Goal: Information Seeking & Learning: Compare options

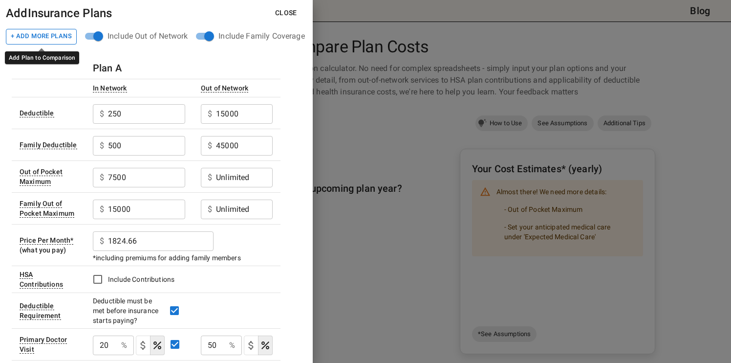
click at [50, 37] on button "+ Add More Plans" at bounding box center [41, 37] width 71 height 16
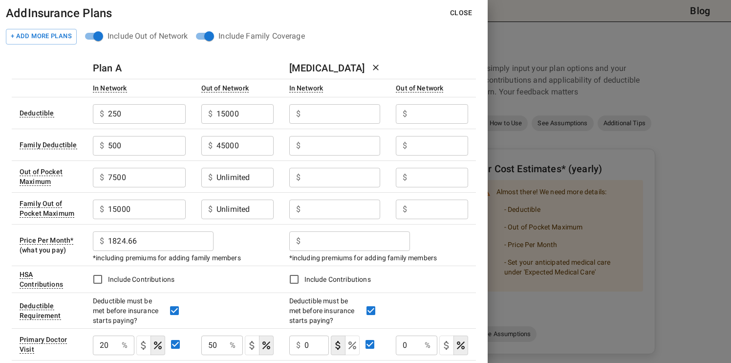
click at [186, 117] on input "text" at bounding box center [147, 114] width 78 height 20
type input "1500"
click at [186, 111] on input "text" at bounding box center [147, 114] width 78 height 20
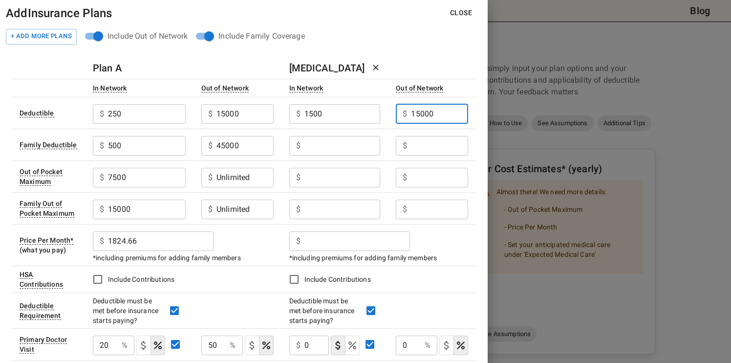
type input "15000"
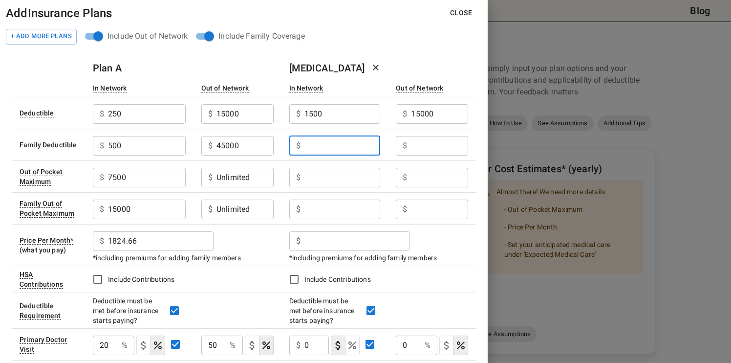
click at [342, 147] on input "text" at bounding box center [343, 146] width 76 height 20
type input "3000"
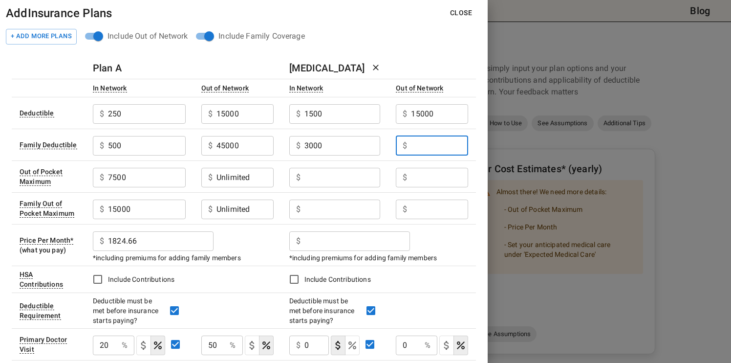
click at [420, 148] on input "text" at bounding box center [439, 146] width 57 height 20
type input "45000"
click at [336, 180] on input "text" at bounding box center [343, 178] width 76 height 20
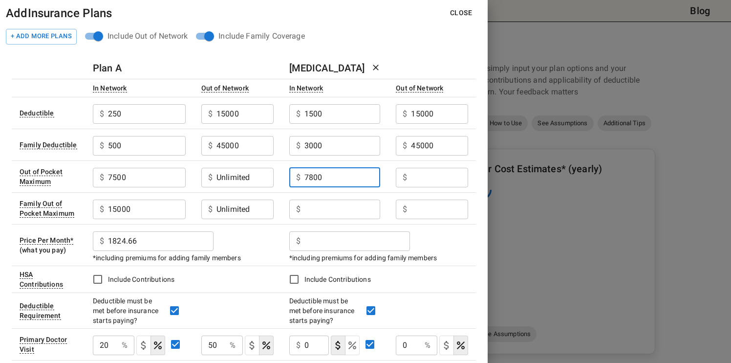
type input "7800"
click at [186, 124] on input "text" at bounding box center [147, 114] width 78 height 20
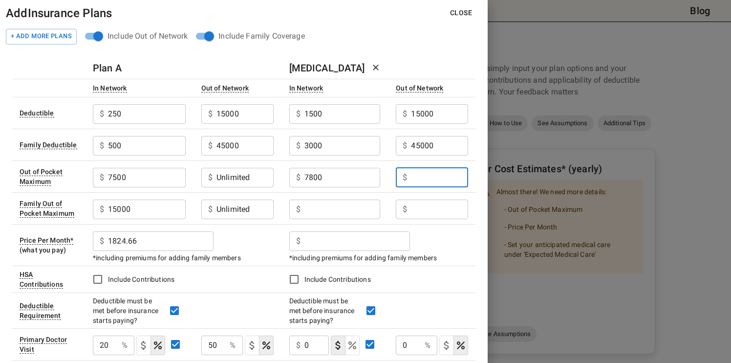
click at [186, 124] on input "text" at bounding box center [147, 114] width 78 height 20
type input "15600"
click at [186, 124] on input "Unlimited" at bounding box center [147, 114] width 78 height 20
click at [233, 177] on input "Unlimited" at bounding box center [245, 178] width 57 height 20
click at [425, 177] on input "text" at bounding box center [439, 178] width 57 height 20
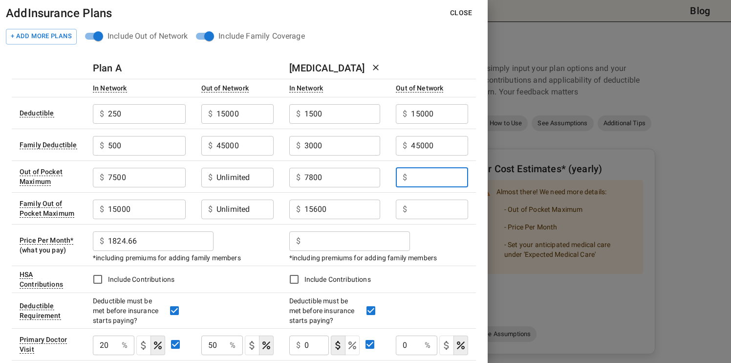
paste input "Unlimited"
type input "Unlimited"
click at [421, 209] on input "text" at bounding box center [439, 209] width 57 height 20
paste input "Unlimited"
type input "Unlimited"
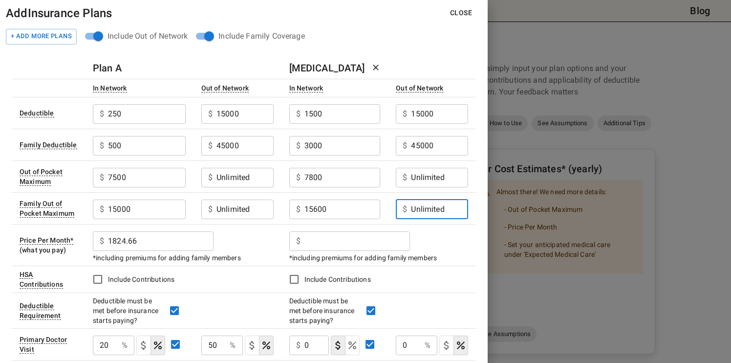
click at [186, 124] on input "text" at bounding box center [147, 114] width 78 height 20
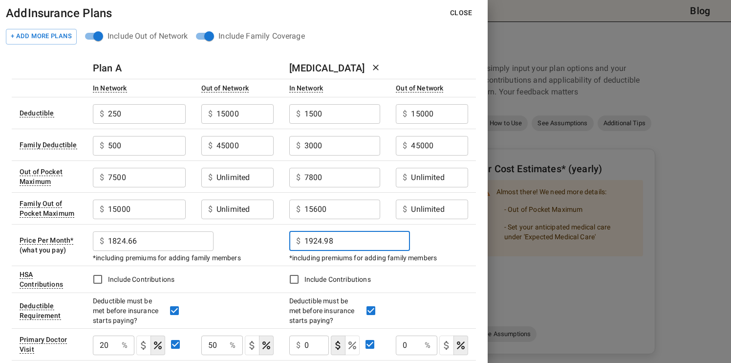
type input "1924.98"
click at [272, 249] on div "$ 1824.66 ​" at bounding box center [183, 239] width 181 height 25
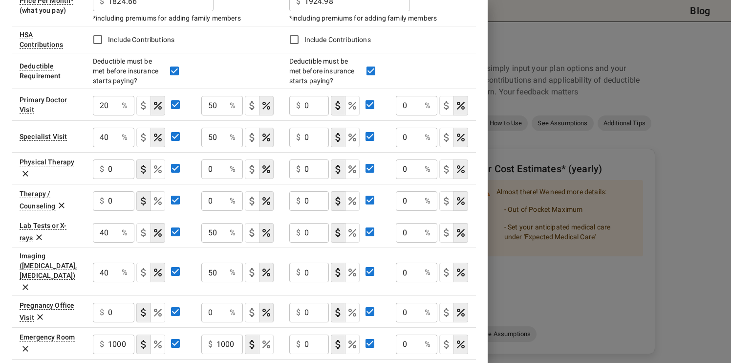
scroll to position [238, 0]
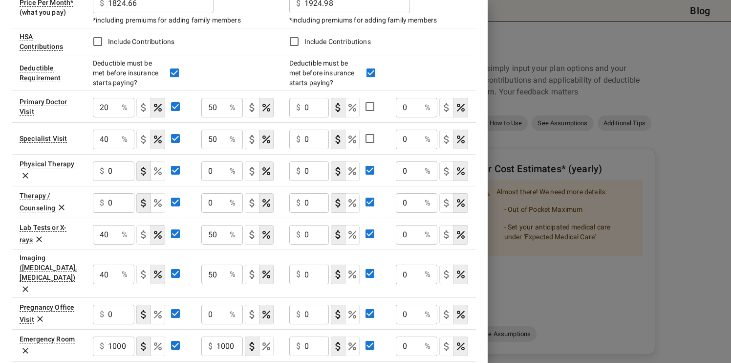
click at [305, 107] on input "0" at bounding box center [317, 108] width 25 height 20
type input "30"
click at [402, 107] on input "0" at bounding box center [408, 108] width 25 height 20
type input "50"
click at [118, 117] on input "0" at bounding box center [105, 108] width 25 height 20
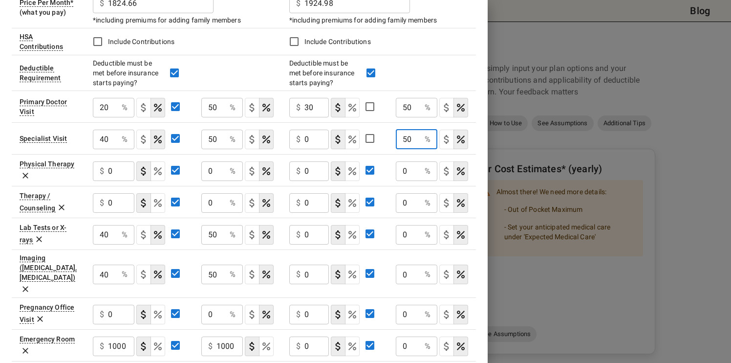
type input "50"
click at [305, 117] on input "0" at bounding box center [317, 108] width 25 height 20
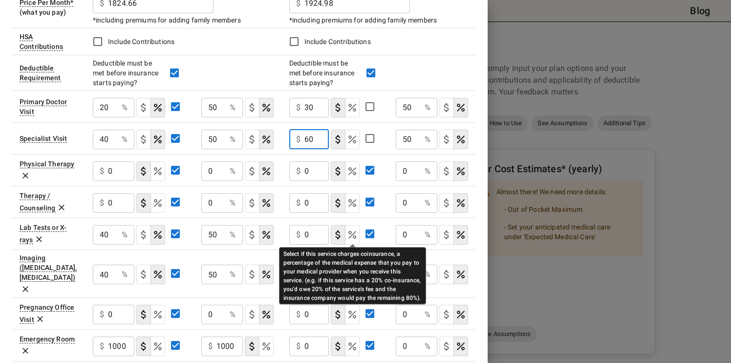
type input "60"
click at [351, 229] on icon "Select if this service charges coinsurance, a percentage of the medical expense…" at bounding box center [353, 235] width 12 height 12
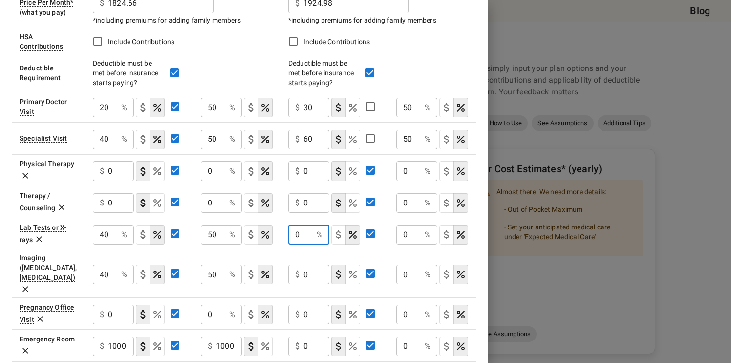
click at [297, 233] on input "0" at bounding box center [300, 235] width 24 height 20
click at [301, 236] on input "0" at bounding box center [300, 235] width 24 height 20
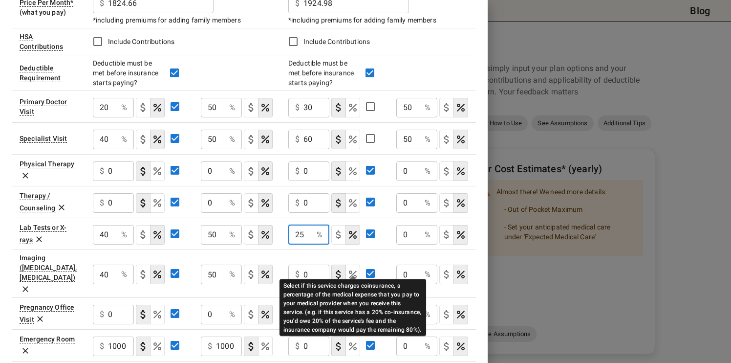
type input "25"
click at [351, 270] on icon "Select if this service charges coinsurance, a percentage of the medical expense…" at bounding box center [353, 274] width 8 height 8
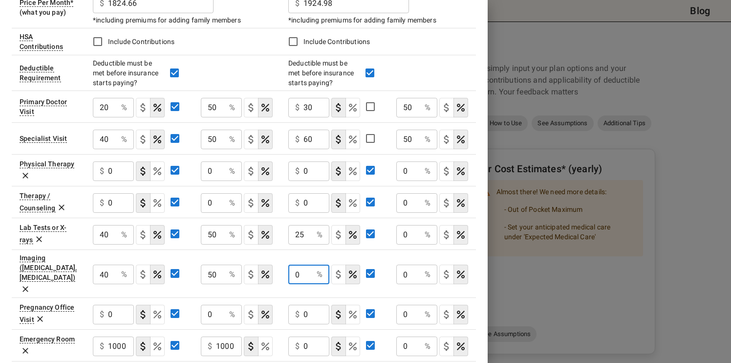
click at [302, 266] on input "0" at bounding box center [300, 275] width 24 height 20
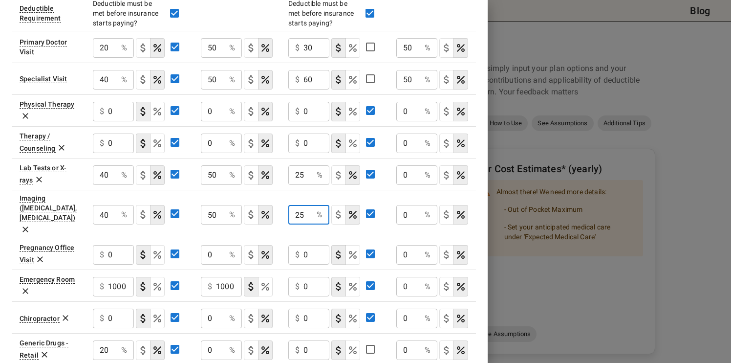
scroll to position [223, 0]
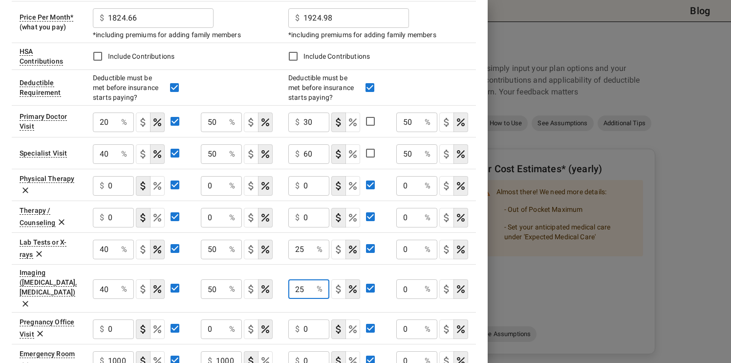
type input "25"
click at [117, 132] on input "0" at bounding box center [105, 122] width 24 height 20
type input "50"
click at [404, 281] on input "0" at bounding box center [409, 289] width 24 height 20
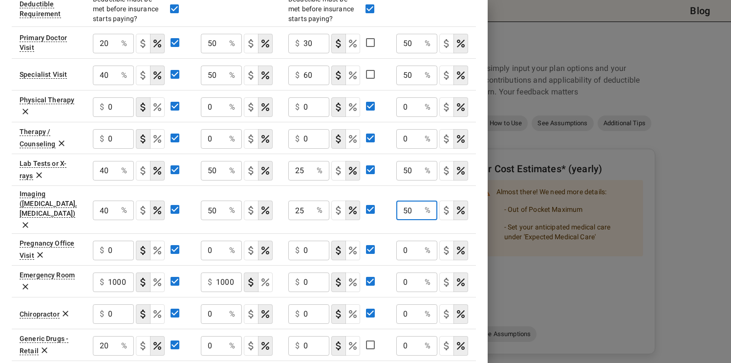
scroll to position [309, 0]
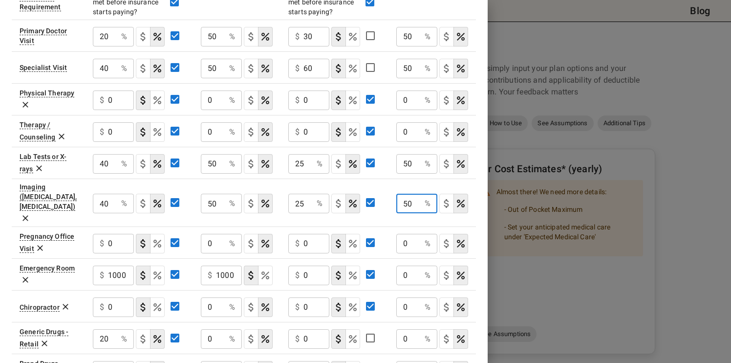
type input "50"
click at [304, 265] on input "0" at bounding box center [317, 275] width 26 height 20
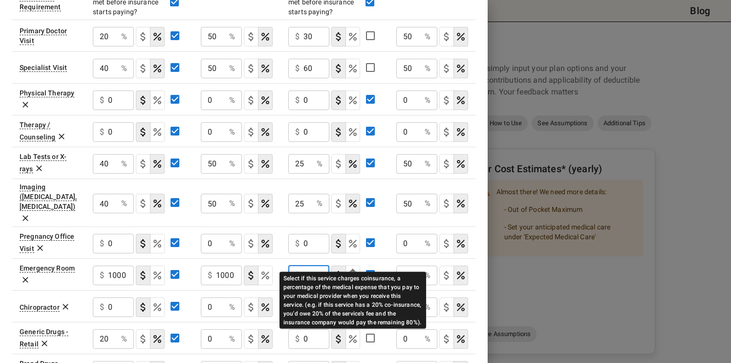
click at [354, 271] on icon "Select if this service charges coinsurance, a percentage of the medical expense…" at bounding box center [353, 275] width 8 height 8
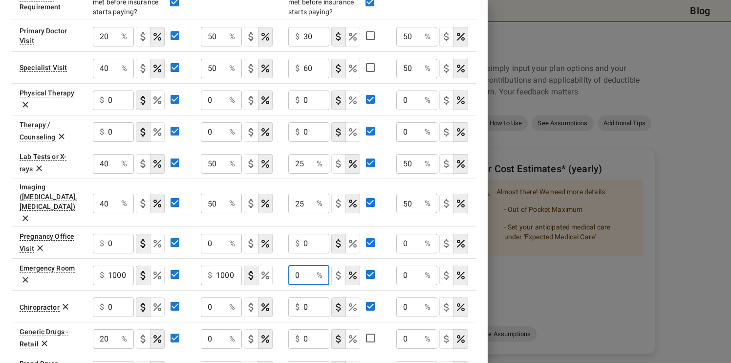
click at [293, 265] on input "0" at bounding box center [300, 275] width 24 height 20
click at [310, 265] on input "0" at bounding box center [300, 275] width 24 height 20
type input "25"
click at [117, 46] on input "0" at bounding box center [105, 37] width 24 height 20
type input "5"
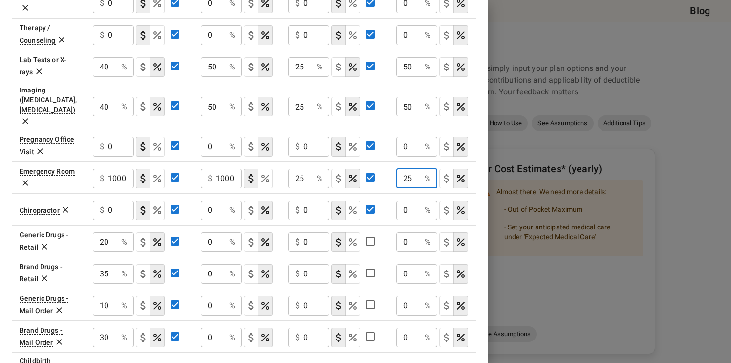
scroll to position [407, 0]
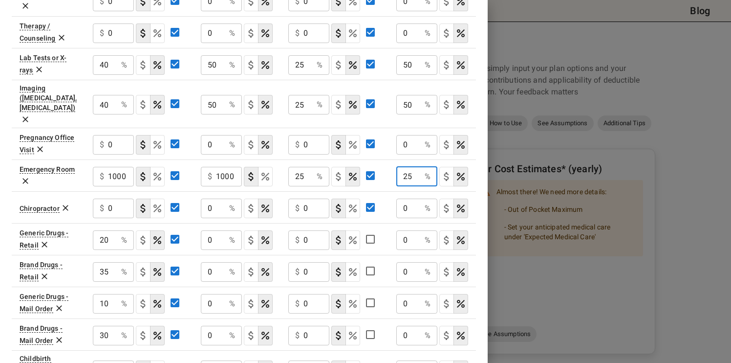
type input "25"
drag, startPoint x: 312, startPoint y: 224, endPoint x: 301, endPoint y: 225, distance: 10.9
click at [301, 230] on div "$ 0 ​" at bounding box center [308, 240] width 41 height 20
click at [303, 326] on div "$ 0 ​" at bounding box center [308, 336] width 41 height 20
click at [304, 230] on input "45" at bounding box center [317, 240] width 26 height 20
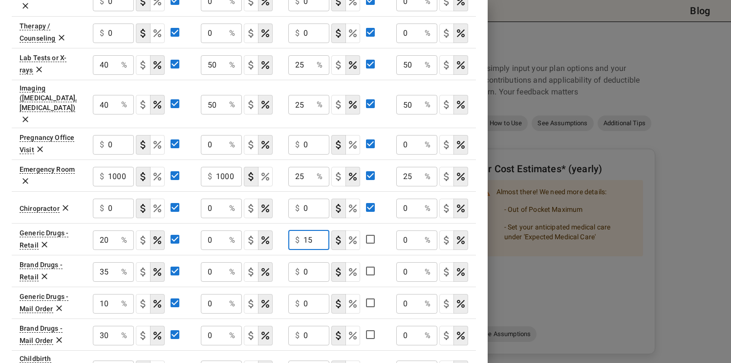
type input "15"
type input "30"
drag, startPoint x: 310, startPoint y: 288, endPoint x: 302, endPoint y: 288, distance: 7.8
click at [302, 294] on div "$ 0 ​" at bounding box center [308, 304] width 41 height 20
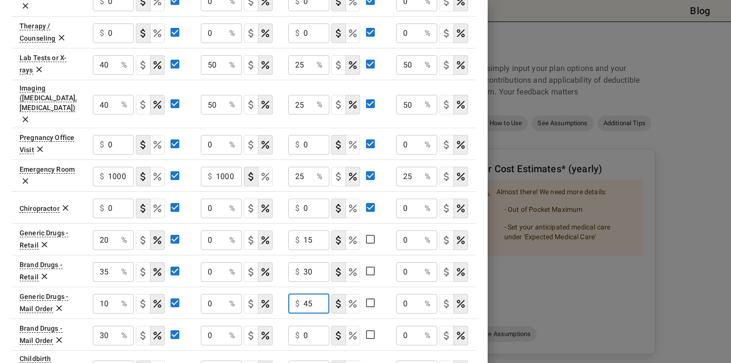
type input "45"
drag, startPoint x: 310, startPoint y: 319, endPoint x: 303, endPoint y: 319, distance: 7.3
click at [304, 326] on input "0" at bounding box center [317, 336] width 26 height 20
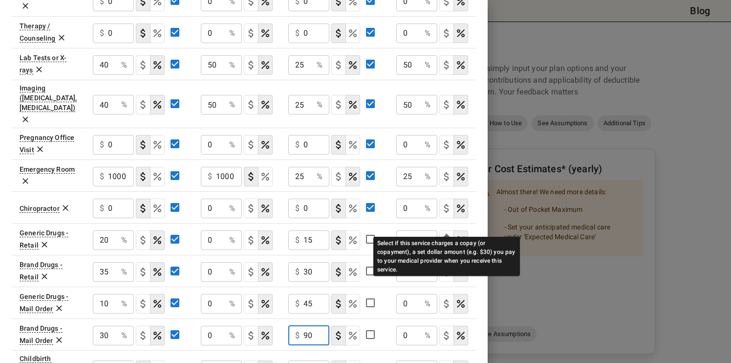
type input "90"
click at [443, 234] on icon "Select if this service charges a copay (or copayment), a set dollar amount (e.g…" at bounding box center [447, 240] width 12 height 12
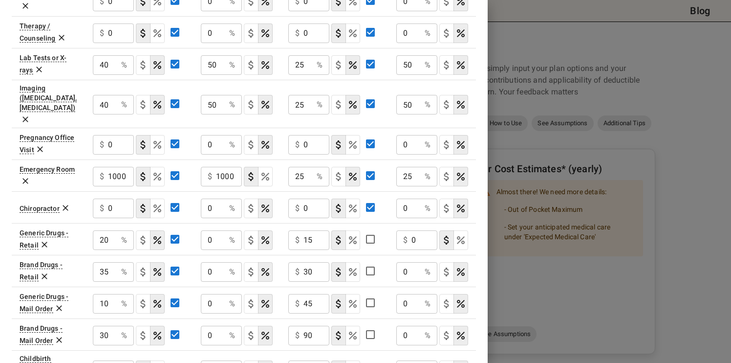
click at [417, 230] on div "$ 0 ​" at bounding box center [417, 240] width 41 height 20
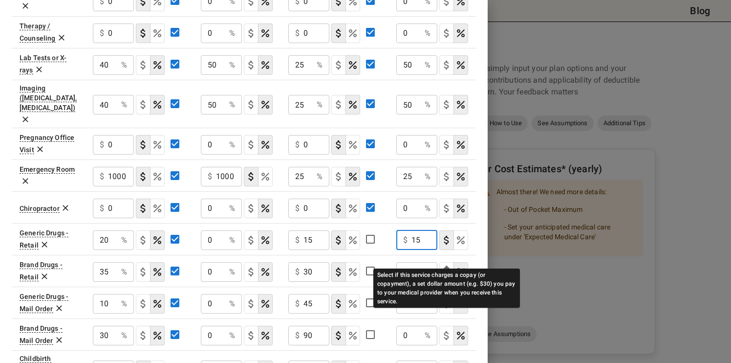
type input "15"
click at [449, 266] on icon "Select if this service charges a copay (or copayment), a set dollar amount (e.g…" at bounding box center [447, 272] width 12 height 12
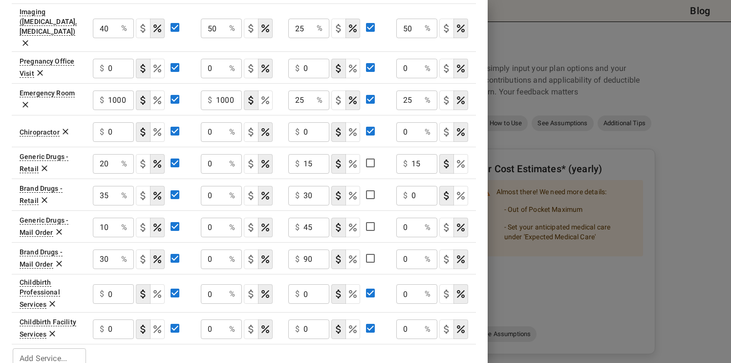
scroll to position [486, 0]
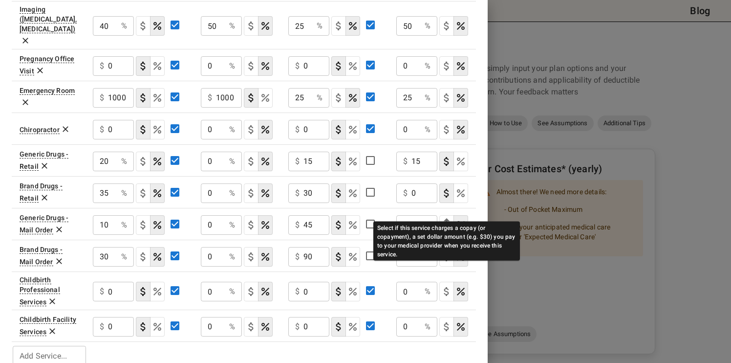
drag, startPoint x: 448, startPoint y: 208, endPoint x: 443, endPoint y: 223, distance: 15.5
click at [447, 221] on icon "Select if this service charges a copay (or copayment), a set dollar amount (e.g…" at bounding box center [446, 225] width 5 height 9
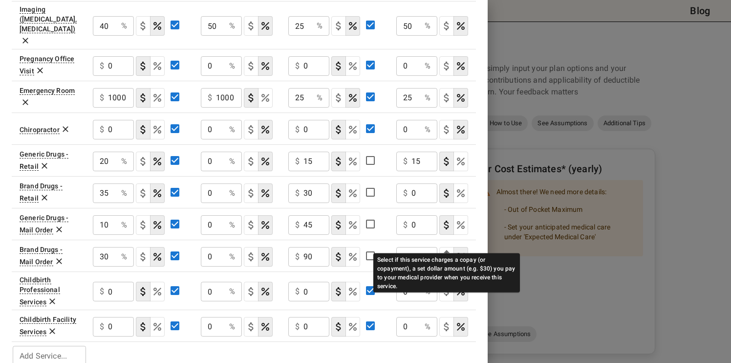
click at [449, 251] on icon "Select if this service charges a copay (or copayment), a set dollar amount (e.g…" at bounding box center [447, 257] width 12 height 12
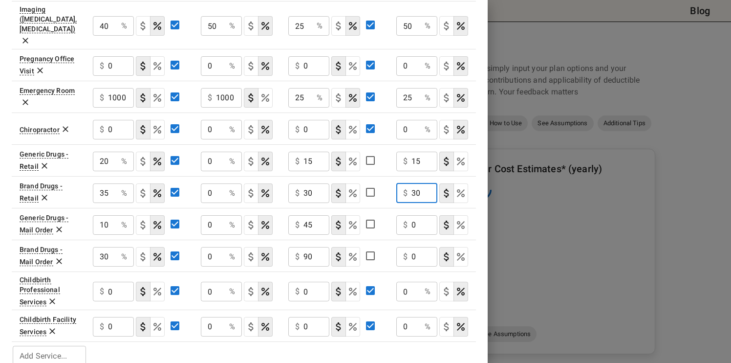
type input "30"
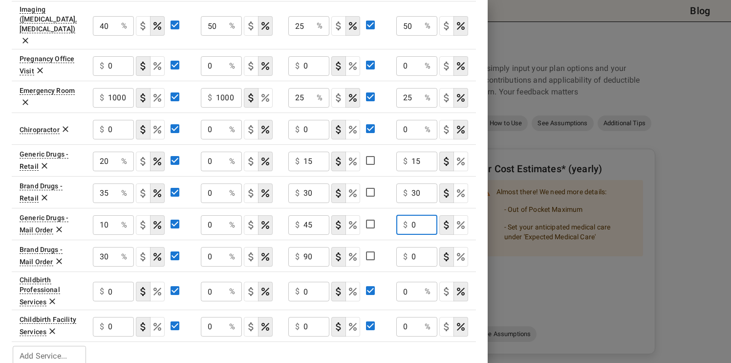
drag, startPoint x: 419, startPoint y: 209, endPoint x: 404, endPoint y: 206, distance: 14.9
click at [404, 215] on div "$ 0 ​" at bounding box center [417, 225] width 41 height 20
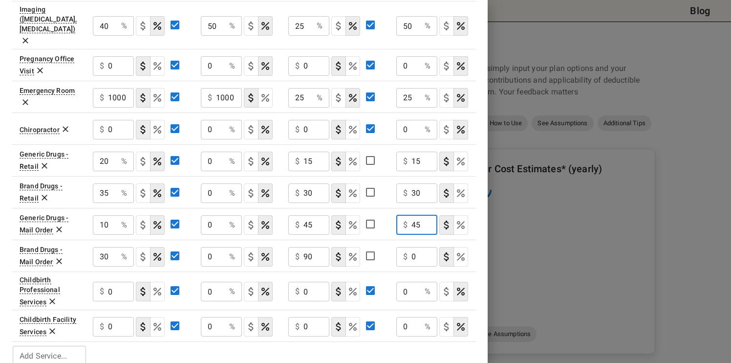
type input "45"
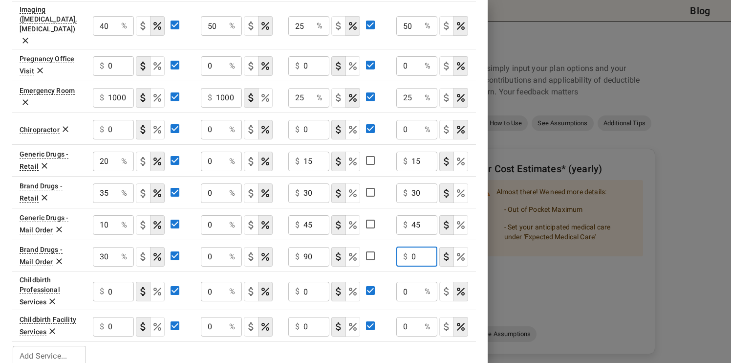
drag, startPoint x: 422, startPoint y: 242, endPoint x: 407, endPoint y: 240, distance: 15.2
click at [407, 247] on div "$ 0 ​" at bounding box center [417, 257] width 41 height 20
type input "90"
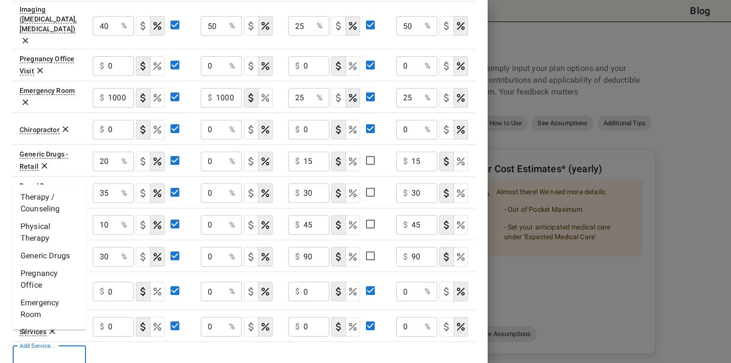
click at [51, 349] on input "Add Service..." at bounding box center [49, 356] width 66 height 14
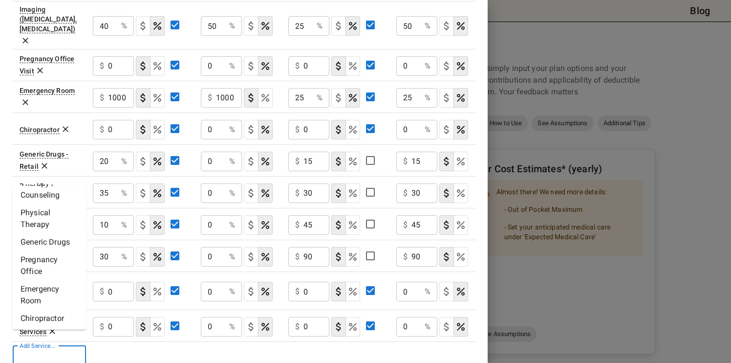
scroll to position [0, 0]
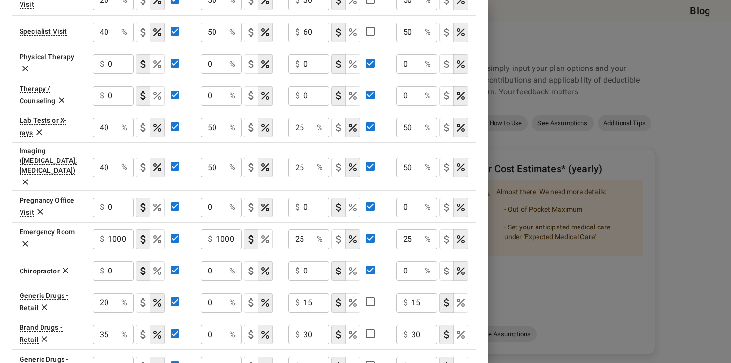
scroll to position [486, 0]
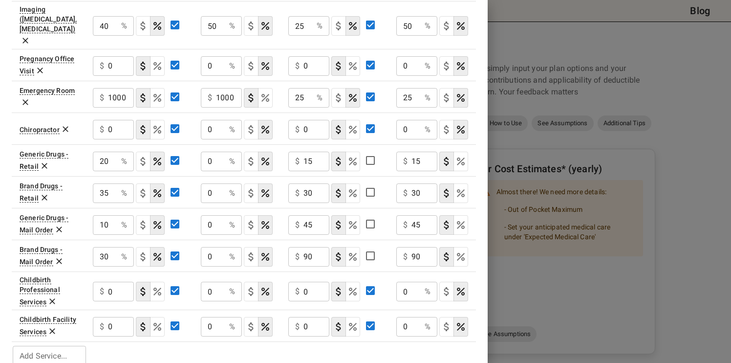
click at [39, 349] on input "Add Service..." at bounding box center [49, 356] width 66 height 14
type input "**********"
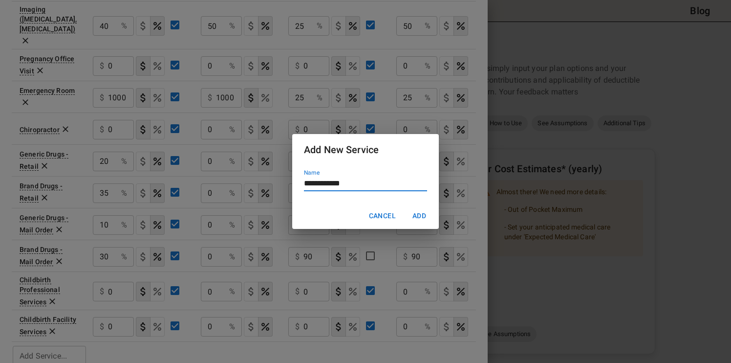
scroll to position [0, 0]
click at [420, 217] on button "Add" at bounding box center [419, 216] width 31 height 18
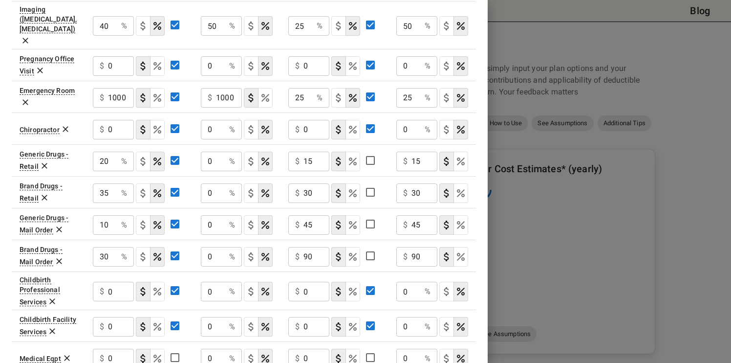
scroll to position [518, 0]
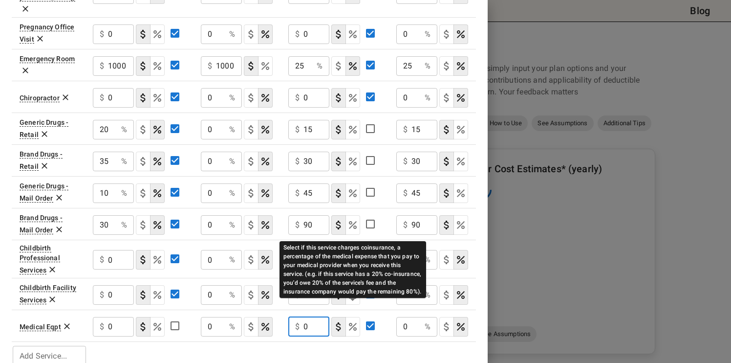
click at [347, 321] on icon "Select if this service charges coinsurance, a percentage of the medical expense…" at bounding box center [353, 327] width 12 height 12
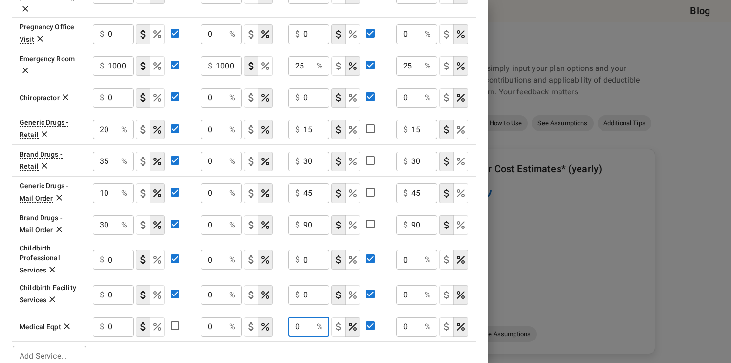
click at [295, 317] on input "0" at bounding box center [300, 327] width 24 height 20
click at [304, 317] on input "0" at bounding box center [300, 327] width 24 height 20
type input "25"
click at [404, 317] on input "0" at bounding box center [409, 327] width 24 height 20
type input "50"
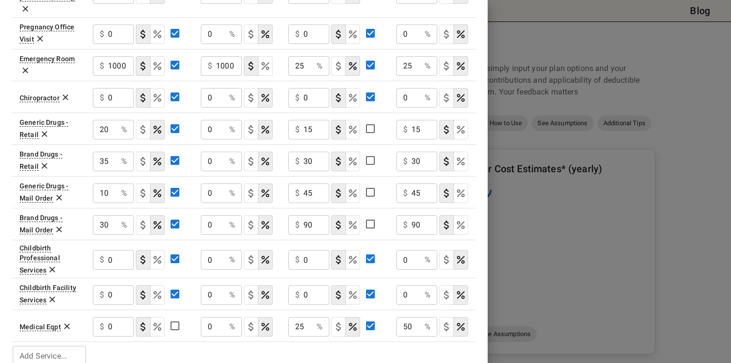
click at [107, 317] on div "$ 0 ​" at bounding box center [113, 327] width 41 height 20
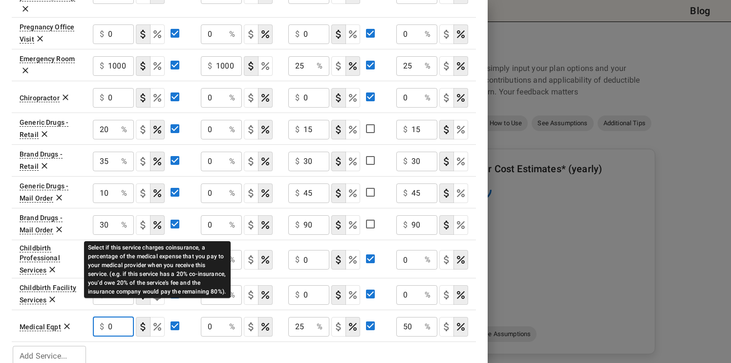
click at [155, 321] on icon "Select if this service charges coinsurance, a percentage of the medical expense…" at bounding box center [158, 327] width 12 height 12
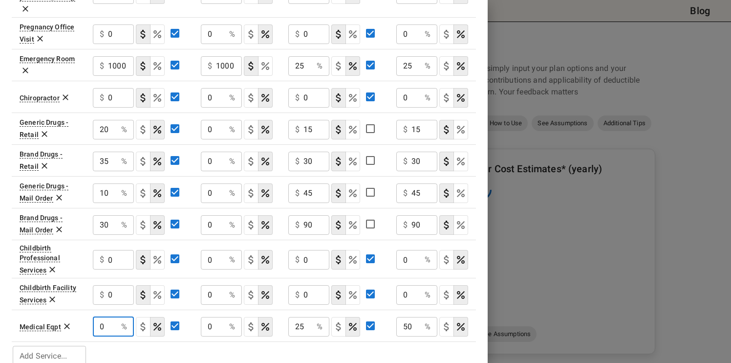
click at [100, 317] on input "0" at bounding box center [105, 327] width 24 height 20
type input "40"
type input "50"
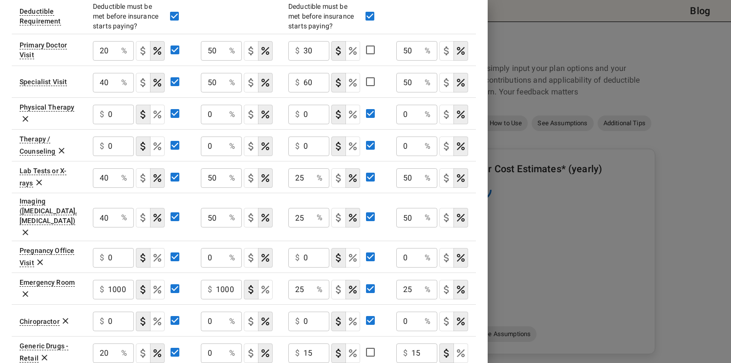
scroll to position [275, 0]
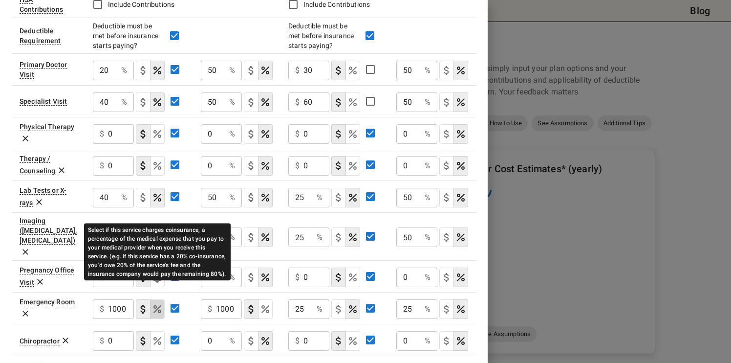
click at [156, 303] on icon "Select if this service charges coinsurance, a percentage of the medical expense…" at bounding box center [158, 309] width 12 height 12
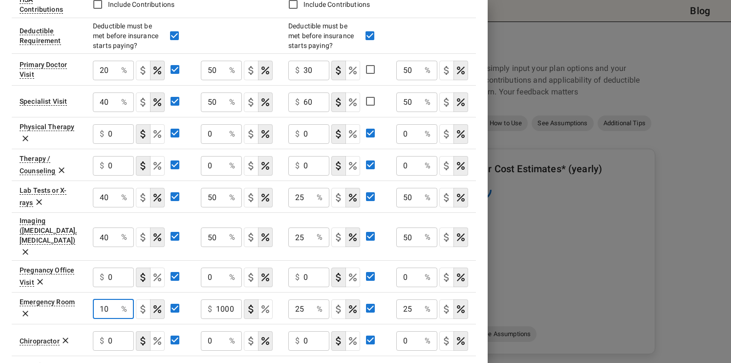
drag, startPoint x: 104, startPoint y: 292, endPoint x: 99, endPoint y: 293, distance: 5.0
click at [99, 299] on input "10" at bounding box center [105, 309] width 24 height 20
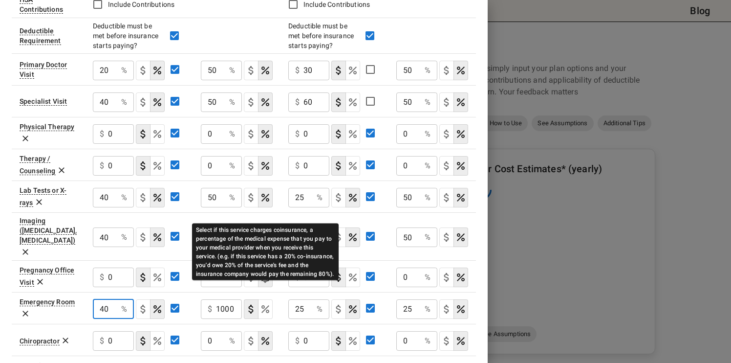
type input "40"
click at [264, 303] on icon "Select if this service charges coinsurance, a percentage of the medical expense…" at bounding box center [266, 309] width 12 height 12
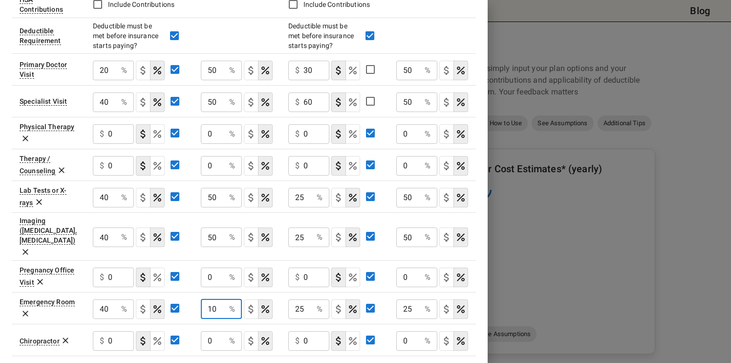
drag, startPoint x: 206, startPoint y: 293, endPoint x: 212, endPoint y: 293, distance: 5.4
click at [212, 299] on input "10" at bounding box center [213, 309] width 24 height 20
type input "50"
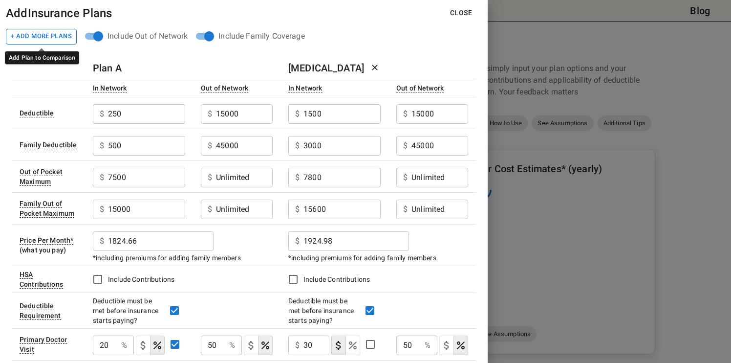
click at [44, 34] on button "+ Add More Plans" at bounding box center [41, 37] width 71 height 16
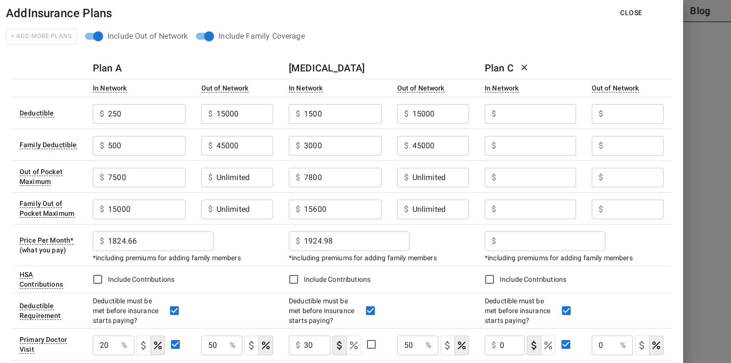
click at [185, 115] on input "text" at bounding box center [146, 114] width 77 height 20
type input "1500"
click at [185, 124] on input "text" at bounding box center [146, 114] width 77 height 20
type input "3000"
click at [620, 116] on input "text" at bounding box center [635, 114] width 57 height 20
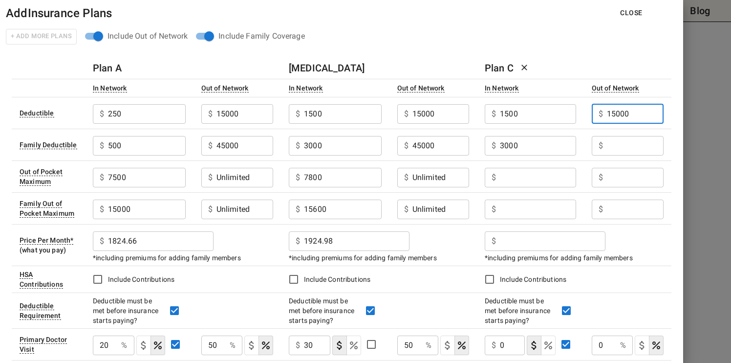
type input "15000"
click at [185, 124] on input "text" at bounding box center [146, 114] width 77 height 20
type input "45000"
click at [185, 124] on input "text" at bounding box center [146, 114] width 77 height 20
type input "9200"
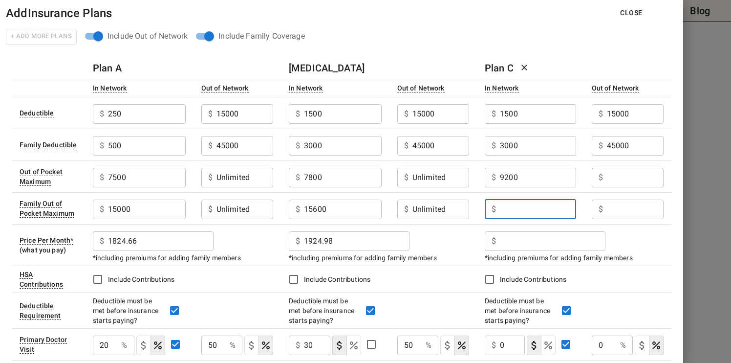
click at [513, 210] on input "text" at bounding box center [538, 209] width 76 height 20
type input "18400"
click at [185, 124] on input "text" at bounding box center [146, 114] width 77 height 20
click at [185, 124] on input "Unlimited" at bounding box center [146, 114] width 77 height 20
click at [435, 180] on input "Unlimited" at bounding box center [441, 178] width 57 height 20
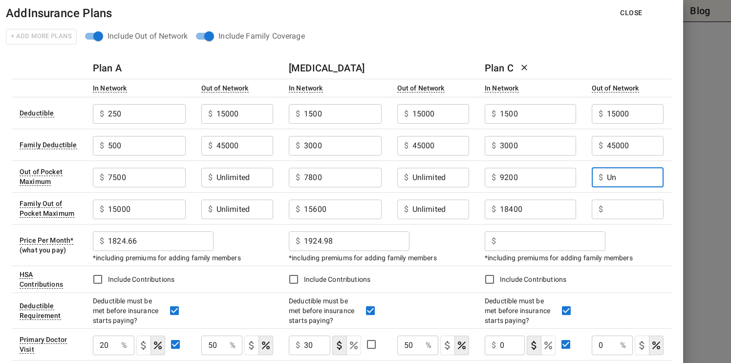
click at [613, 183] on input "Un" at bounding box center [635, 178] width 57 height 20
click at [613, 176] on input "Un" at bounding box center [635, 178] width 57 height 20
click at [619, 180] on input "Un" at bounding box center [635, 178] width 57 height 20
type input "Unlimited"
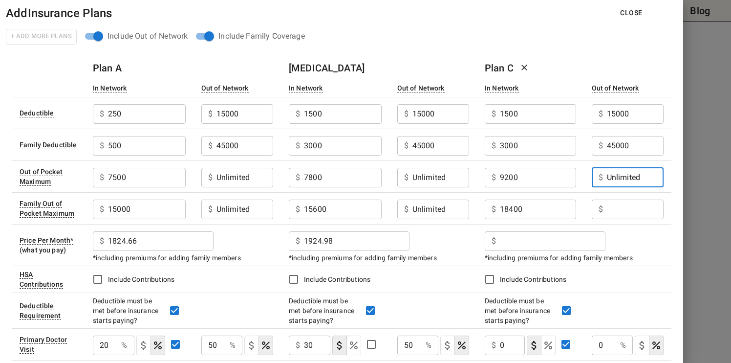
click at [185, 124] on input "text" at bounding box center [146, 114] width 77 height 20
type input "Unlimited"
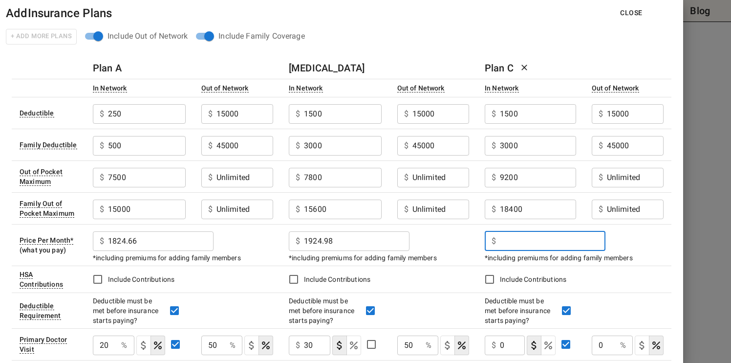
click at [522, 240] on input "text" at bounding box center [553, 241] width 106 height 20
type input "1847.64"
click at [466, 249] on div "$ 1924.98 ​" at bounding box center [379, 239] width 180 height 25
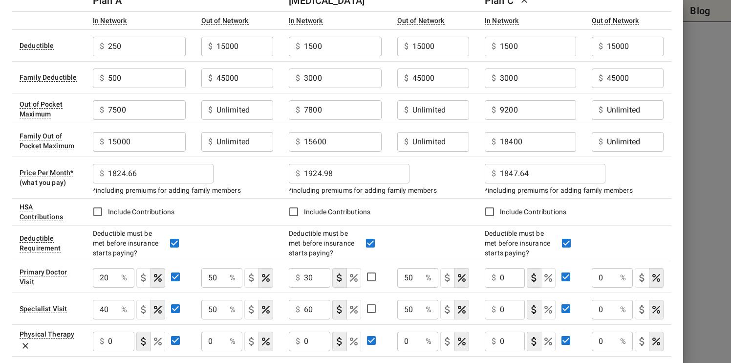
scroll to position [251, 0]
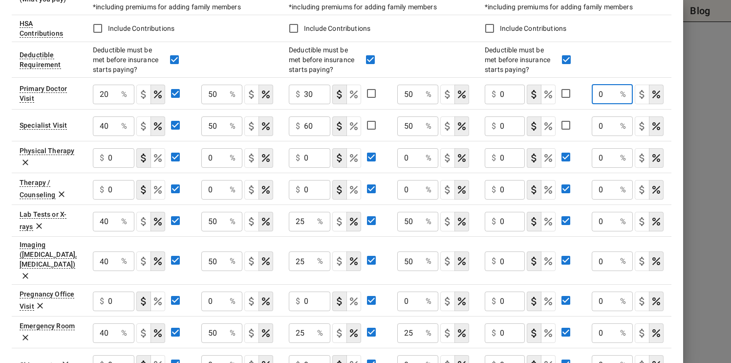
click at [599, 95] on input "0" at bounding box center [604, 95] width 24 height 20
type input "50"
click at [117, 104] on input "0" at bounding box center [105, 95] width 24 height 20
type input "50"
click at [505, 93] on input "0" at bounding box center [512, 95] width 24 height 20
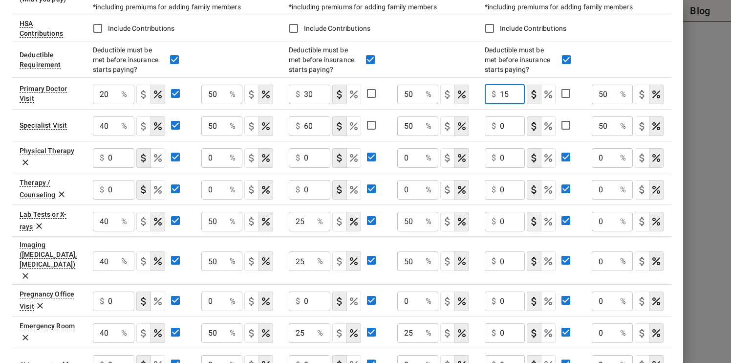
type input "15"
click at [500, 123] on input "0" at bounding box center [512, 126] width 24 height 20
type input "60"
click at [500, 222] on input "0" at bounding box center [512, 222] width 24 height 20
type input "30"
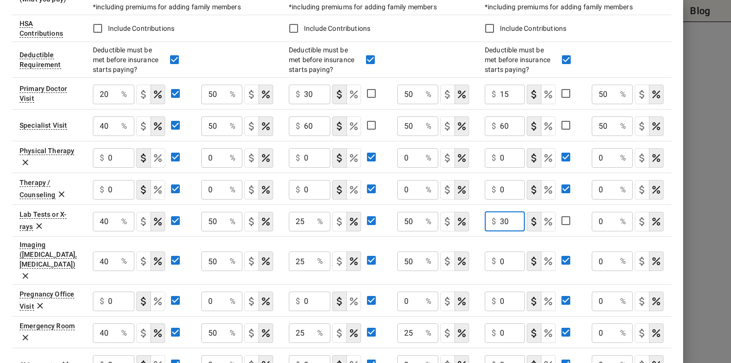
click at [330, 104] on input "0" at bounding box center [317, 95] width 26 height 20
click at [502, 252] on input "0" at bounding box center [512, 261] width 24 height 20
type input "250"
click at [117, 104] on input "0" at bounding box center [105, 95] width 24 height 20
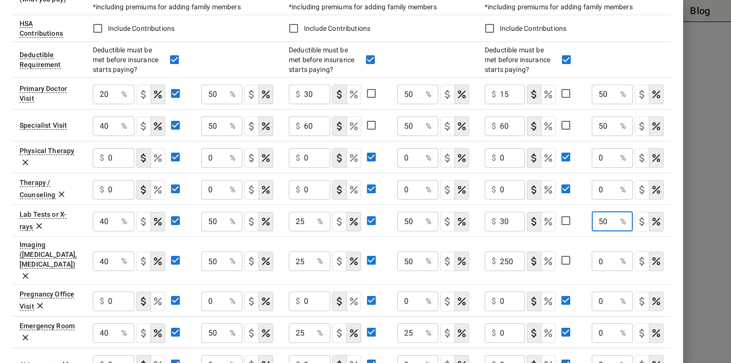
type input "50"
click at [117, 104] on input "0" at bounding box center [105, 95] width 24 height 20
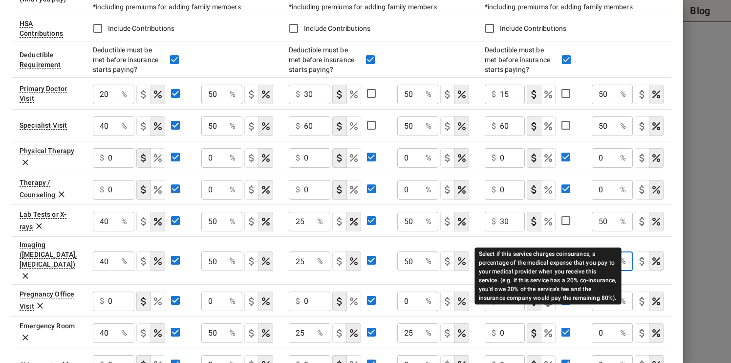
type input "50"
click at [549, 327] on icon "Select if this service charges coinsurance, a percentage of the medical expense…" at bounding box center [549, 333] width 12 height 12
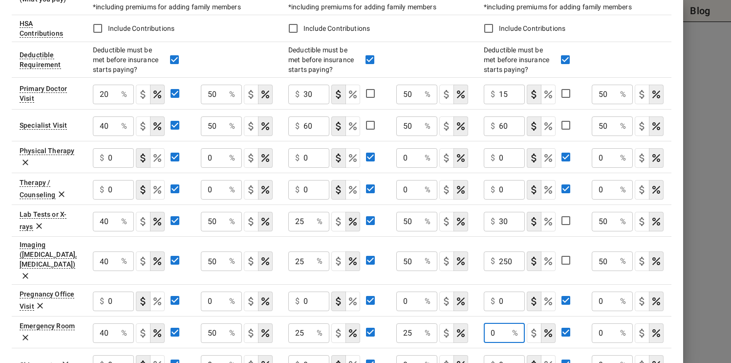
click at [489, 323] on input "0" at bounding box center [496, 333] width 24 height 20
type input "30"
click at [597, 323] on input "0" at bounding box center [604, 333] width 24 height 20
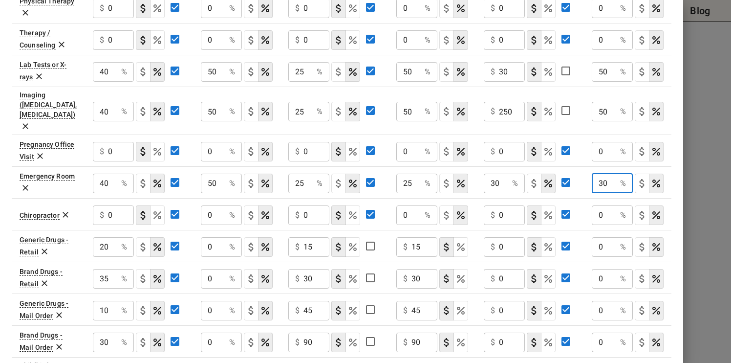
scroll to position [412, 0]
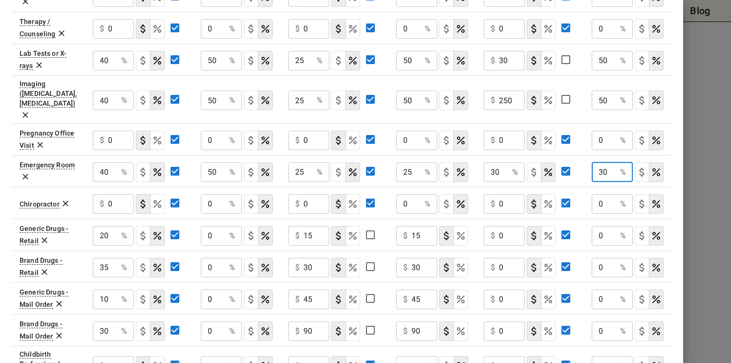
type input "30"
click at [500, 258] on input "0" at bounding box center [512, 268] width 26 height 20
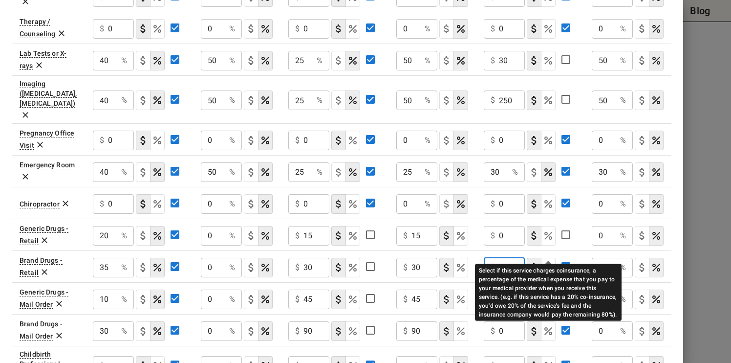
type input "20"
click at [549, 262] on icon "Select if this service charges coinsurance, a percentage of the medical expense…" at bounding box center [549, 268] width 12 height 12
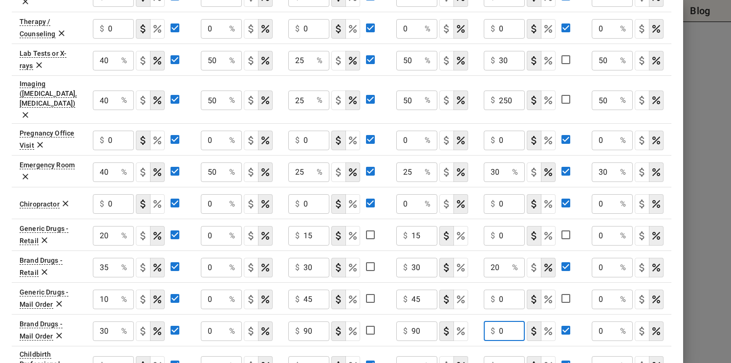
click at [500, 321] on input "0" at bounding box center [512, 331] width 26 height 20
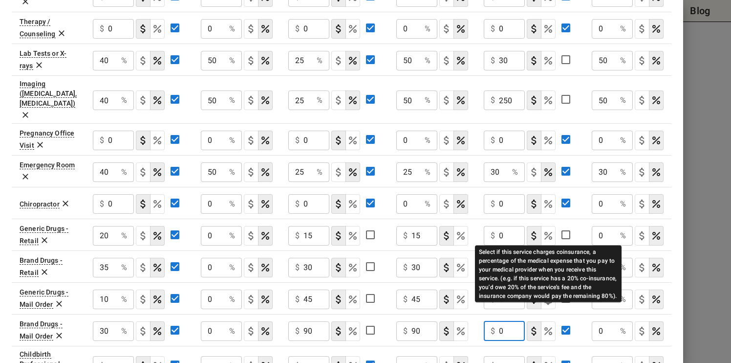
click at [550, 325] on icon "Select if this service charges coinsurance, a percentage of the medical expense…" at bounding box center [549, 331] width 12 height 12
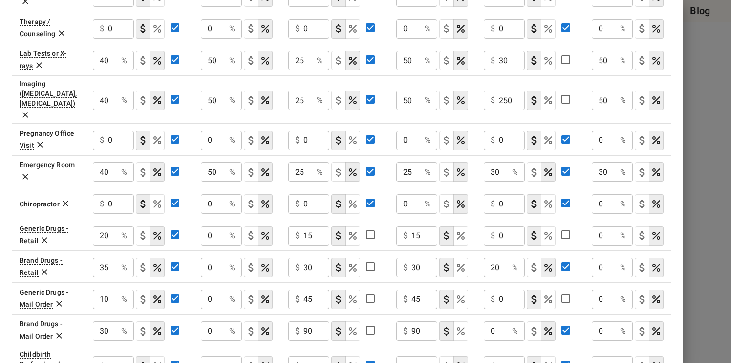
type input "20"
click at [600, 258] on input "0" at bounding box center [604, 268] width 24 height 20
type input "20"
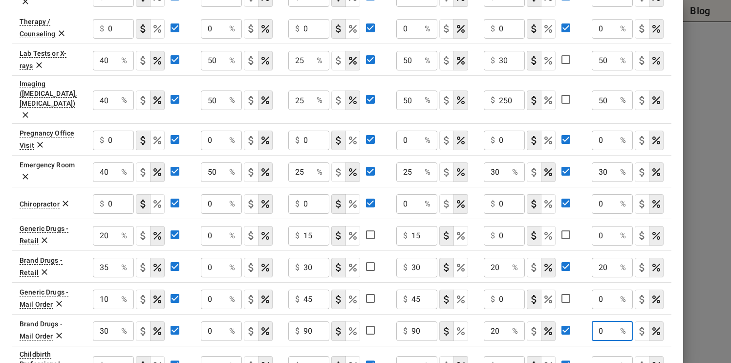
click at [599, 321] on input "0" at bounding box center [604, 331] width 24 height 20
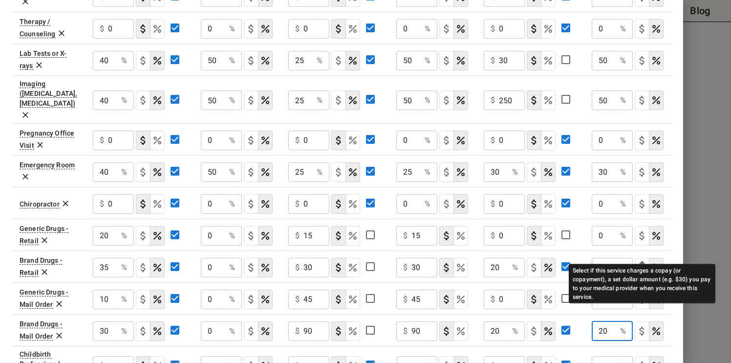
type input "20"
click at [642, 262] on icon "Select if this service charges a copay (or copayment), a set dollar amount (e.g…" at bounding box center [643, 268] width 12 height 12
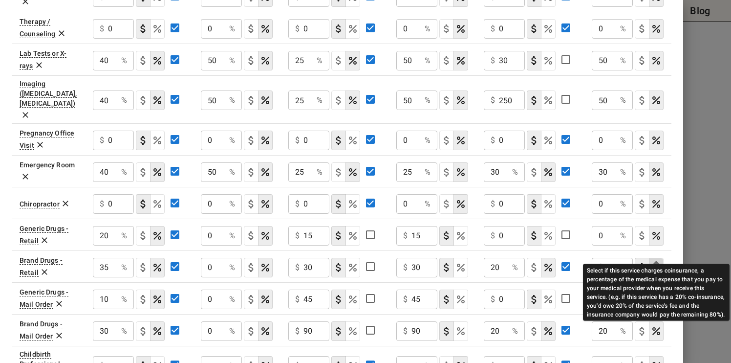
click at [656, 264] on icon "Select if this service charges coinsurance, a percentage of the medical expense…" at bounding box center [657, 268] width 8 height 8
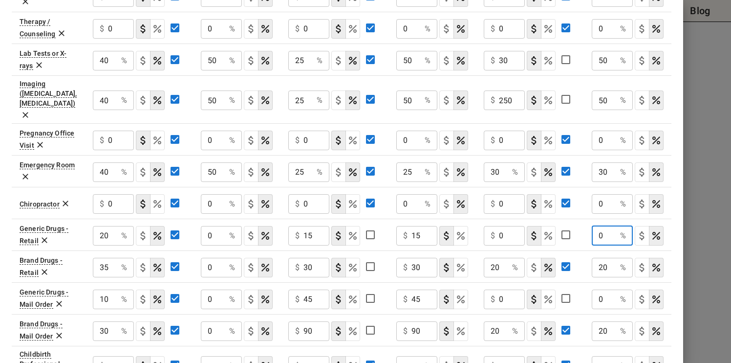
click at [599, 226] on input "0" at bounding box center [604, 236] width 24 height 20
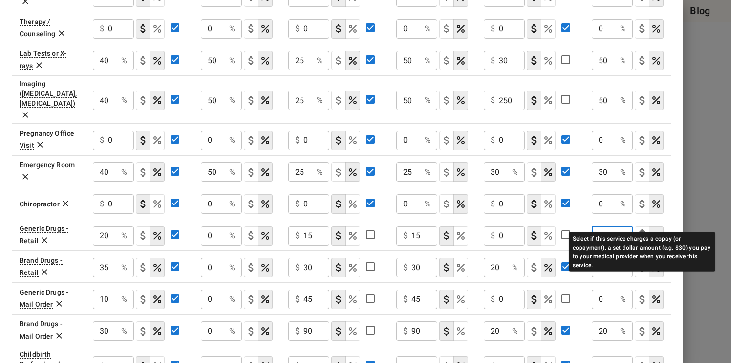
type input "20"
click at [642, 230] on icon "Select if this service charges a copay (or copayment), a set dollar amount (e.g…" at bounding box center [643, 236] width 12 height 12
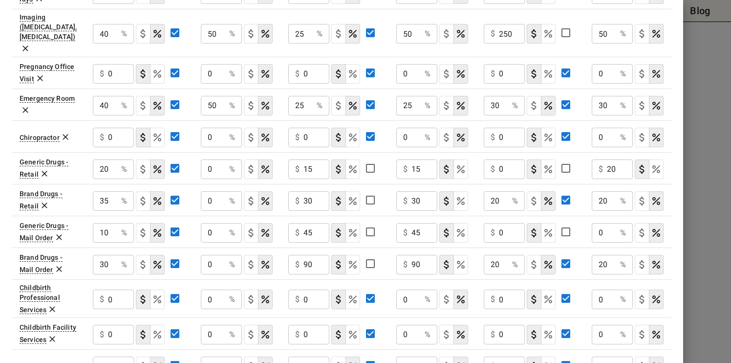
scroll to position [480, 0]
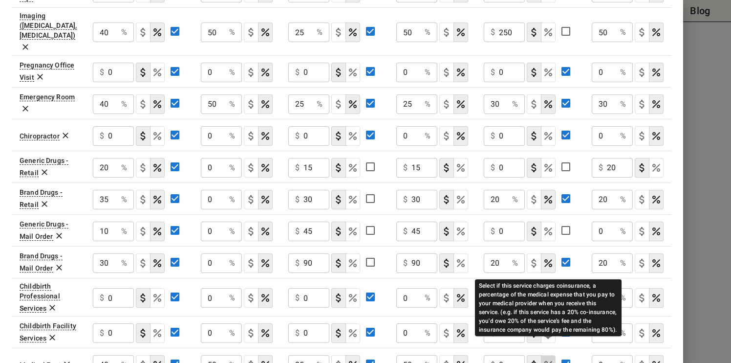
click at [549, 359] on icon "Select if this service charges coinsurance, a percentage of the medical expense…" at bounding box center [549, 365] width 12 height 12
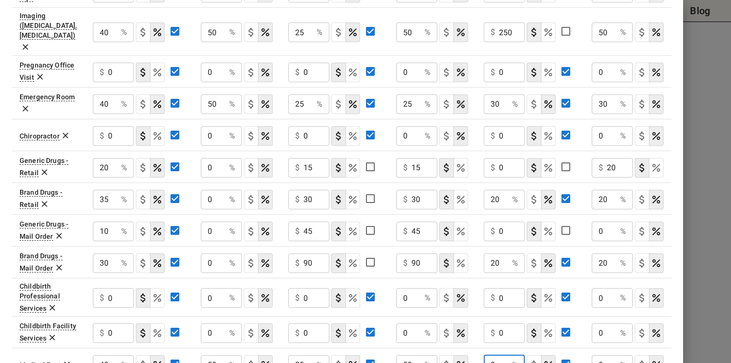
click at [491, 355] on input "0" at bounding box center [496, 365] width 24 height 20
type input "30"
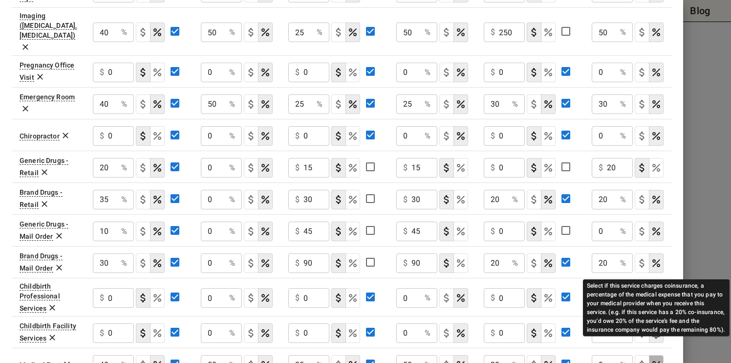
click at [657, 361] on icon "Select if this service charges coinsurance, a percentage of the medical expense…" at bounding box center [657, 365] width 8 height 8
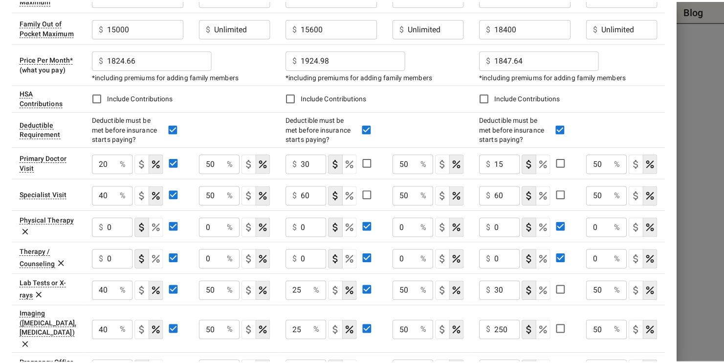
scroll to position [0, 0]
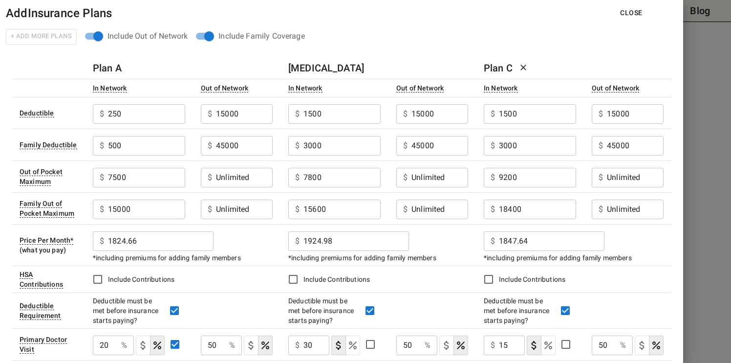
type input "50"
click at [631, 14] on button "Close" at bounding box center [632, 13] width 38 height 18
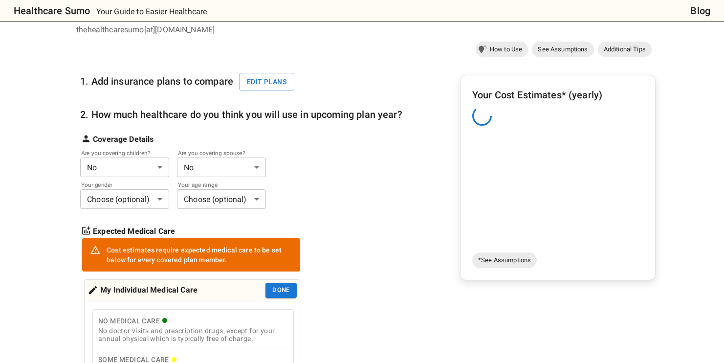
scroll to position [105, 0]
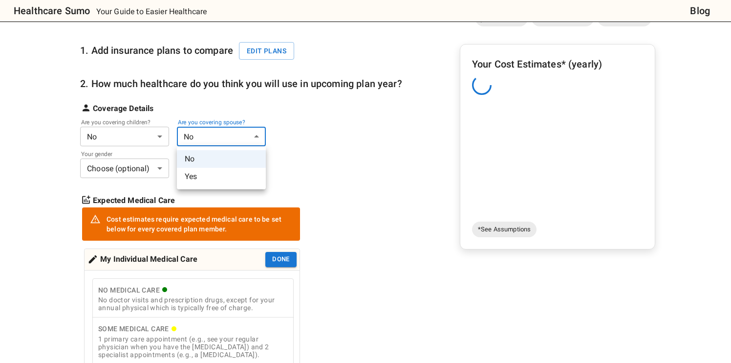
click at [206, 178] on li "Yes" at bounding box center [221, 177] width 89 height 18
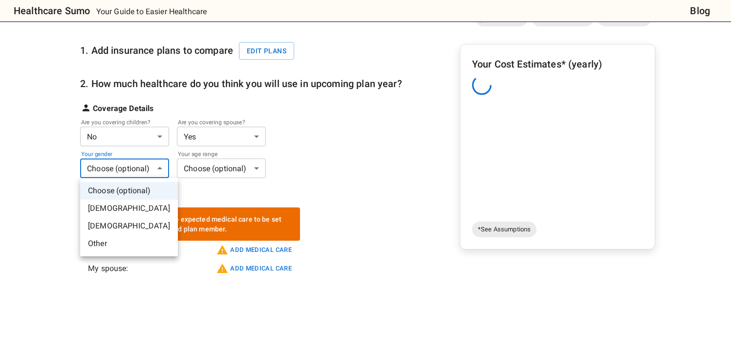
click at [116, 224] on li "[DEMOGRAPHIC_DATA]" at bounding box center [129, 226] width 98 height 18
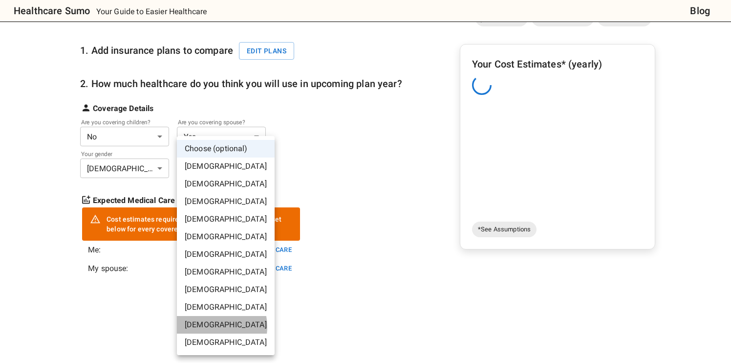
click at [209, 327] on li "[DEMOGRAPHIC_DATA]" at bounding box center [226, 325] width 98 height 18
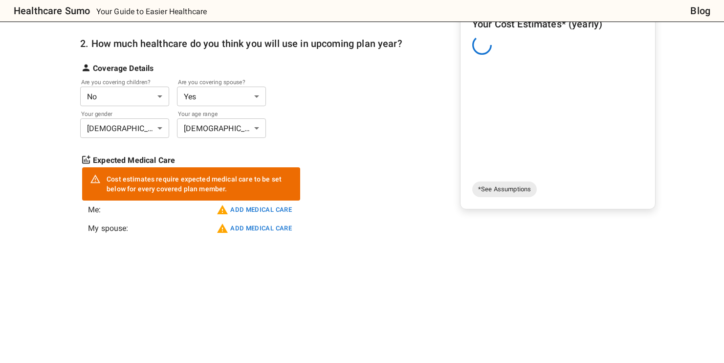
scroll to position [145, 0]
click at [236, 208] on button "Add medical care" at bounding box center [254, 209] width 80 height 16
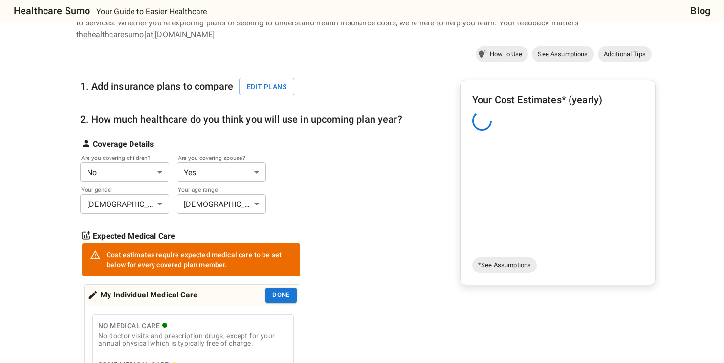
scroll to position [0, 0]
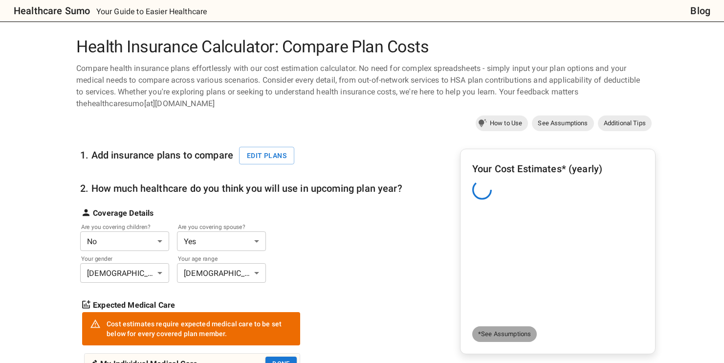
click at [506, 335] on span "*See Assumptions" at bounding box center [504, 334] width 65 height 10
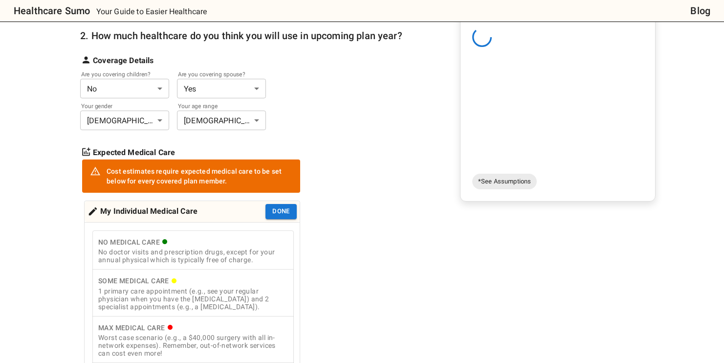
scroll to position [113, 0]
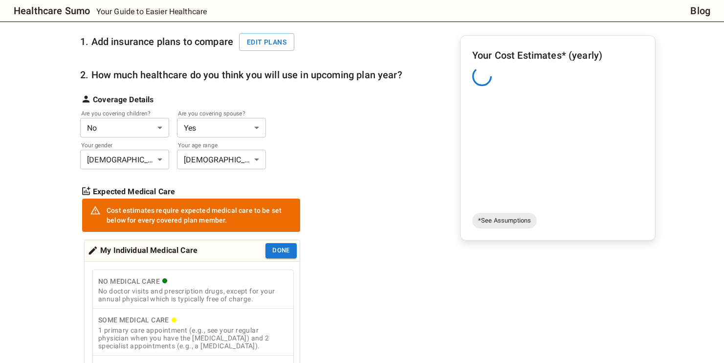
click at [364, 292] on div "1. Add insurance plans to compare Edit plans 2. How much healthcare do you thin…" at bounding box center [241, 234] width 322 height 427
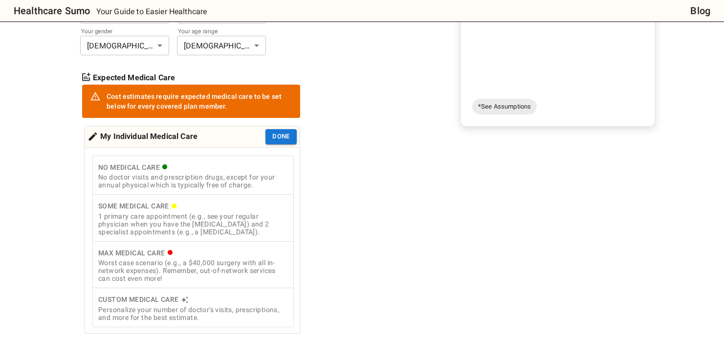
scroll to position [244, 0]
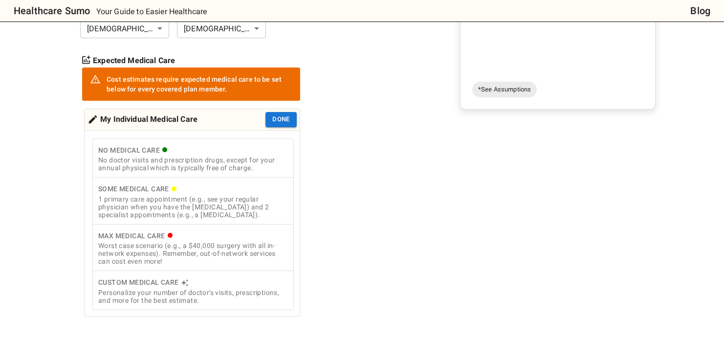
click at [122, 299] on div "Personalize your number of doctor's visits, prescriptions, and more for the bes…" at bounding box center [193, 296] width 190 height 16
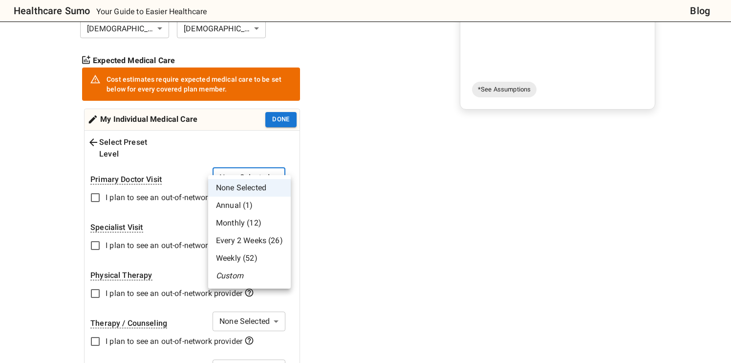
click at [234, 274] on li "Custom" at bounding box center [249, 276] width 83 height 18
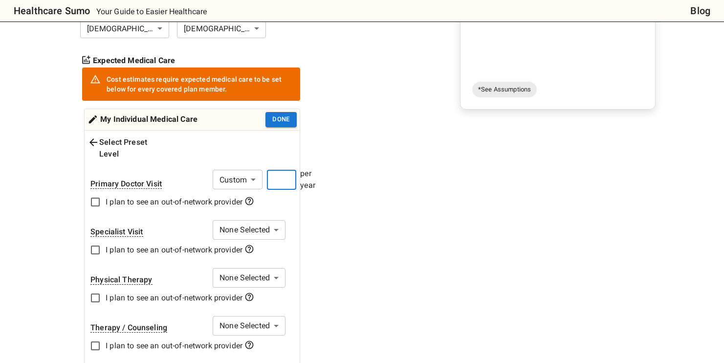
click at [283, 170] on input "number" at bounding box center [281, 180] width 29 height 20
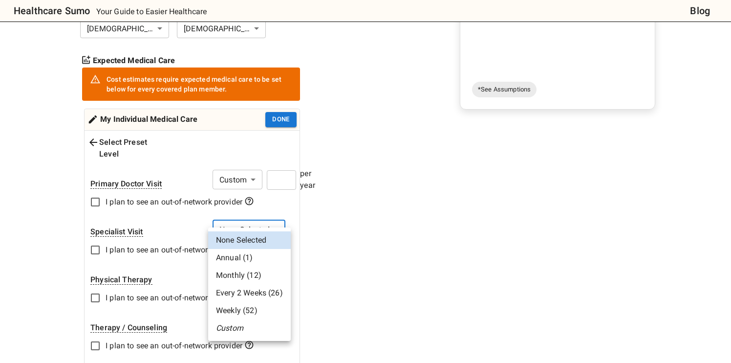
click at [235, 328] on li "Custom" at bounding box center [249, 328] width 83 height 18
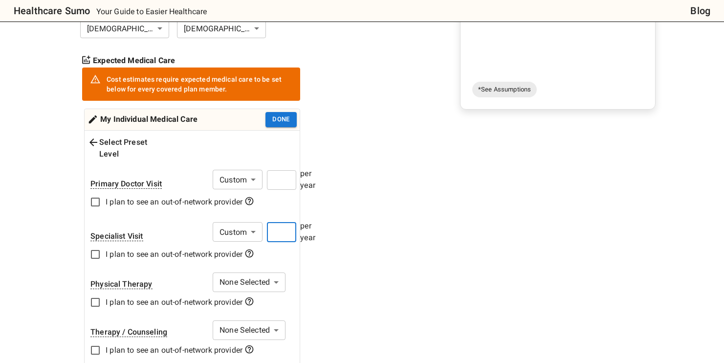
click at [282, 222] on input "number" at bounding box center [281, 232] width 29 height 20
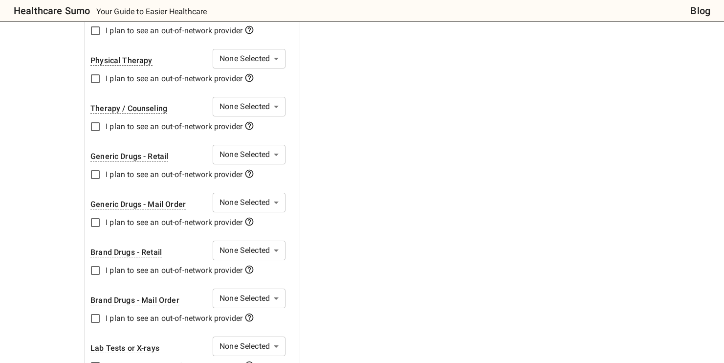
scroll to position [469, 0]
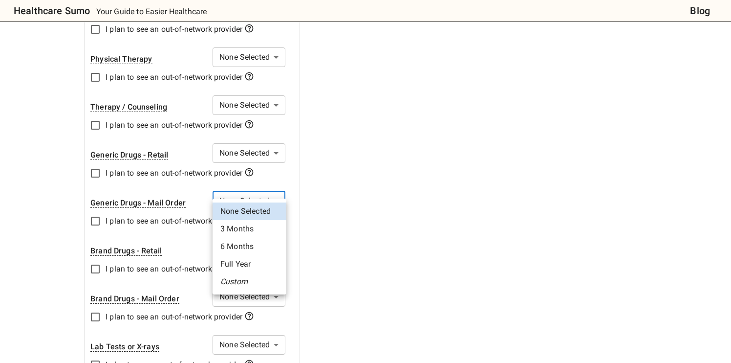
click at [232, 262] on li "Full Year" at bounding box center [250, 264] width 74 height 18
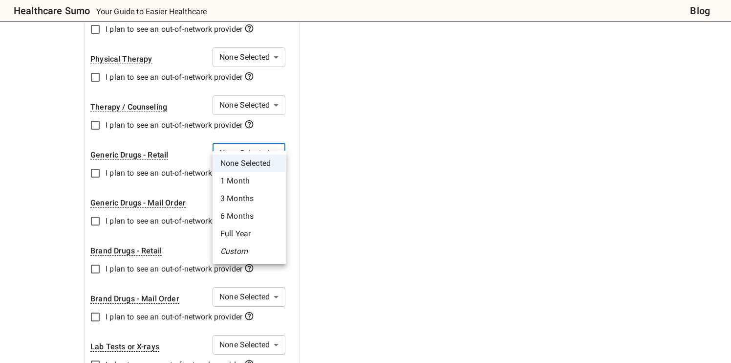
click at [141, 272] on div at bounding box center [365, 181] width 731 height 363
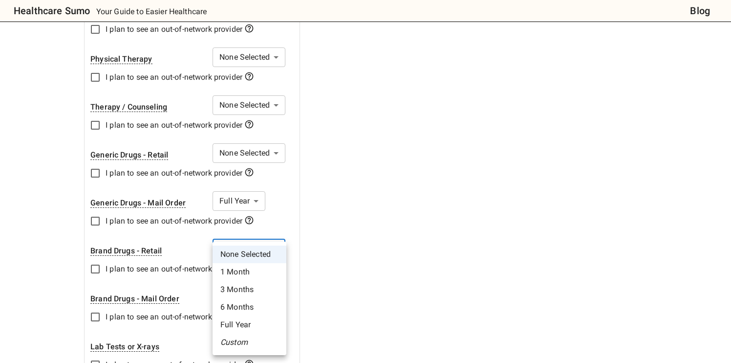
click at [230, 273] on li "1 Month" at bounding box center [250, 272] width 74 height 18
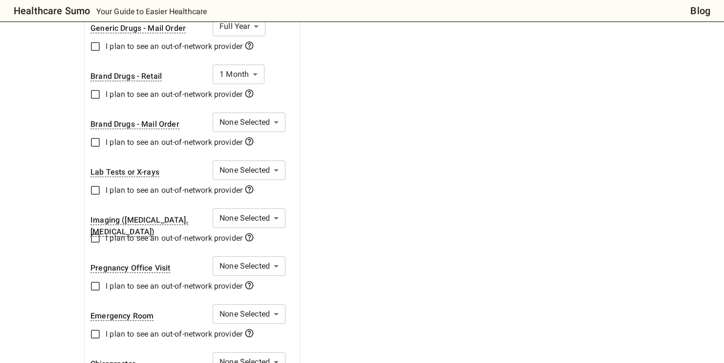
scroll to position [645, 0]
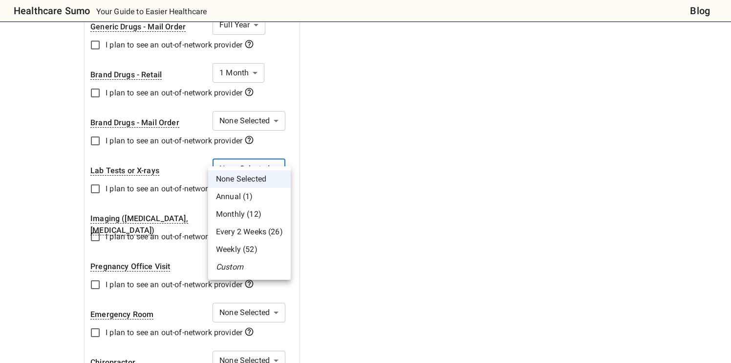
click at [224, 269] on li "Custom" at bounding box center [249, 267] width 83 height 18
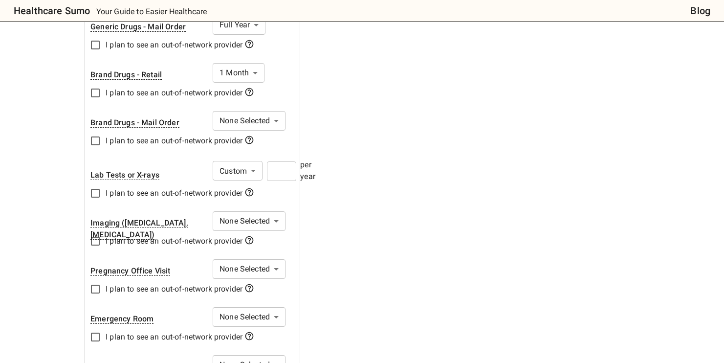
click at [281, 162] on input "number" at bounding box center [281, 171] width 29 height 20
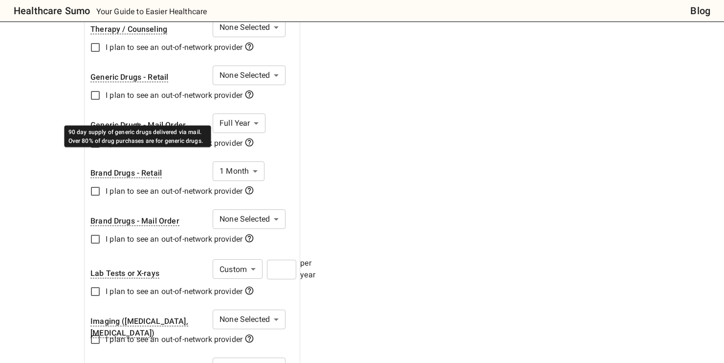
scroll to position [478, 0]
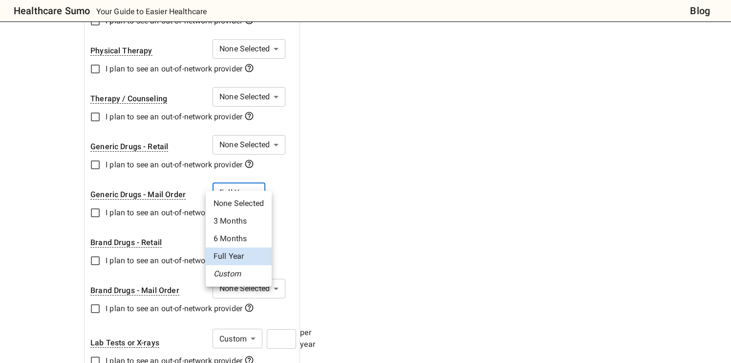
click at [239, 277] on li "Custom" at bounding box center [239, 274] width 66 height 18
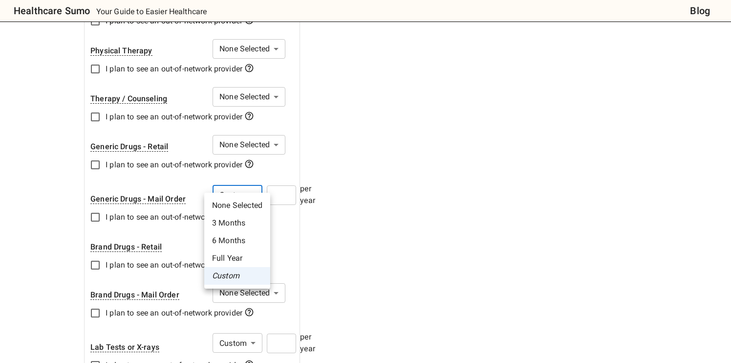
click at [234, 260] on li "Full Year" at bounding box center [237, 258] width 66 height 18
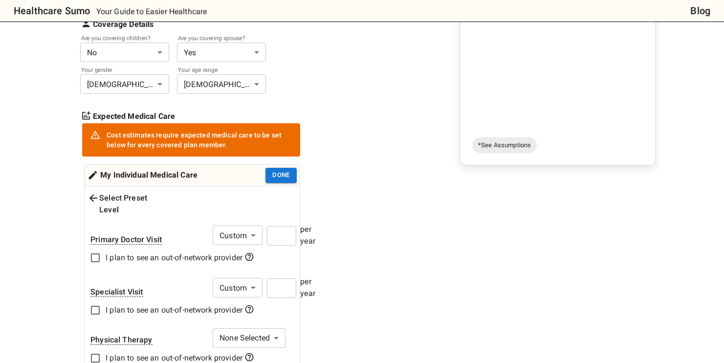
scroll to position [100, 0]
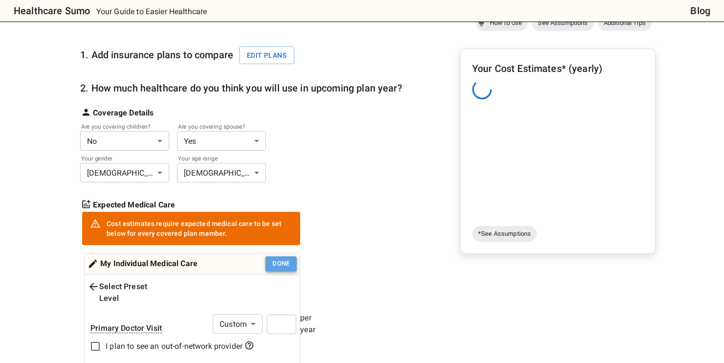
click at [279, 266] on button "Done" at bounding box center [280, 263] width 31 height 15
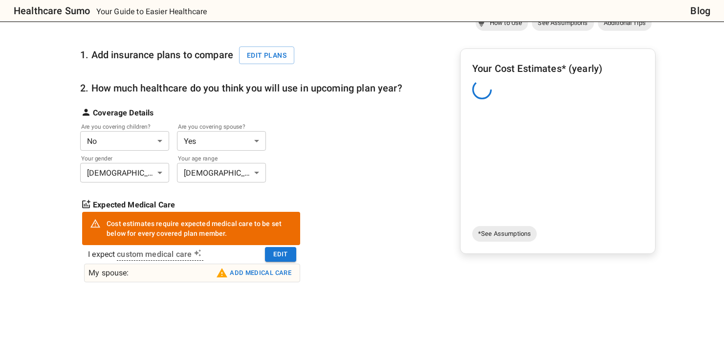
click at [245, 276] on button "Add medical care" at bounding box center [254, 273] width 80 height 16
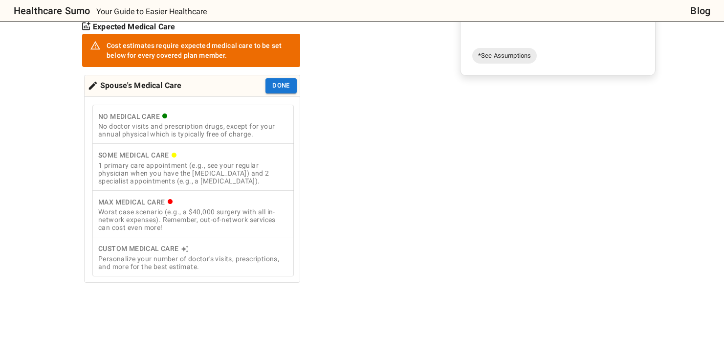
scroll to position [281, 0]
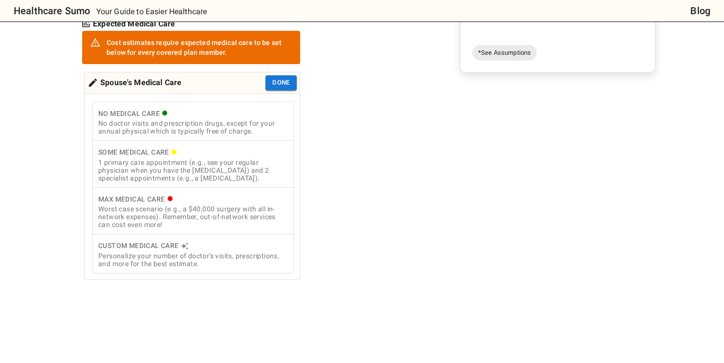
click at [139, 249] on div "Custom Medical Care" at bounding box center [193, 246] width 190 height 12
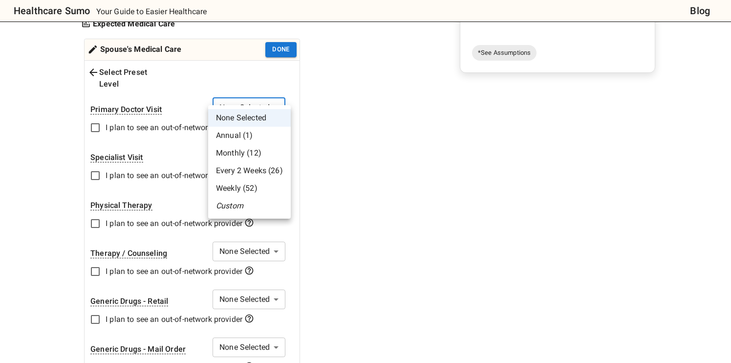
click at [237, 203] on li "Custom" at bounding box center [249, 206] width 83 height 18
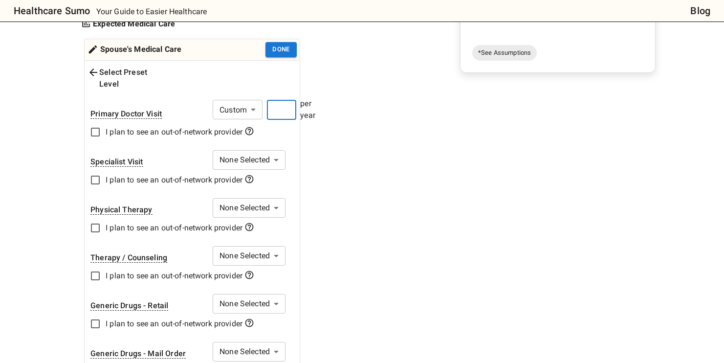
click at [282, 100] on input "number" at bounding box center [281, 110] width 29 height 20
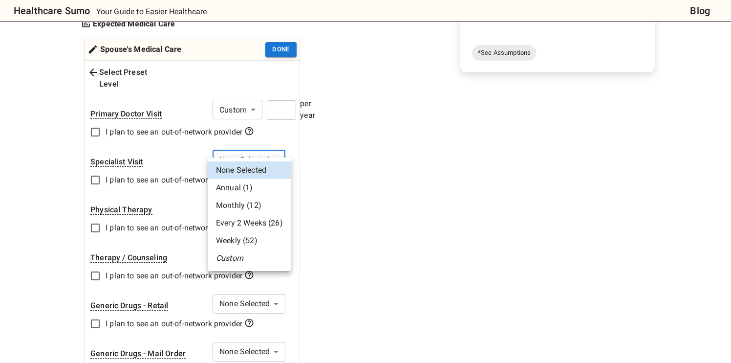
click at [236, 255] on li "Custom" at bounding box center [249, 258] width 83 height 18
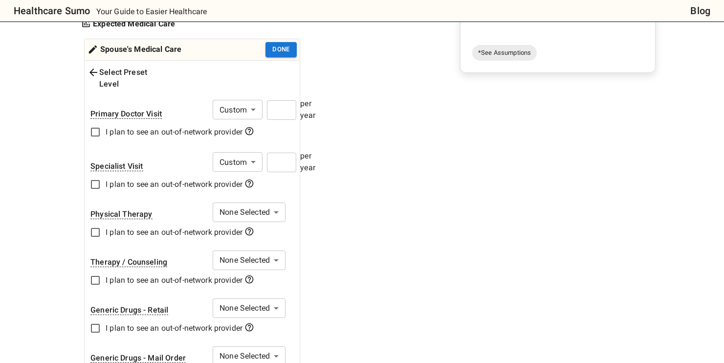
click at [287, 153] on input "number" at bounding box center [281, 163] width 29 height 20
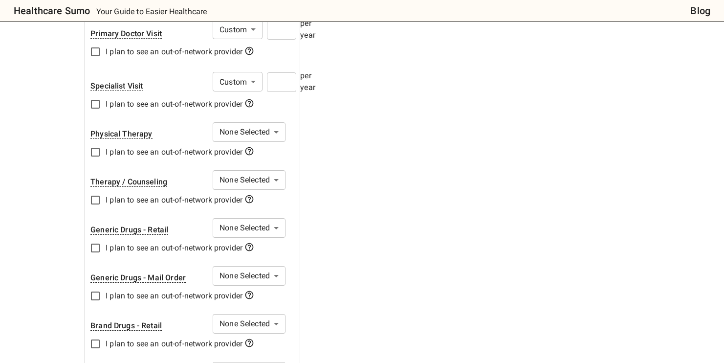
scroll to position [492, 0]
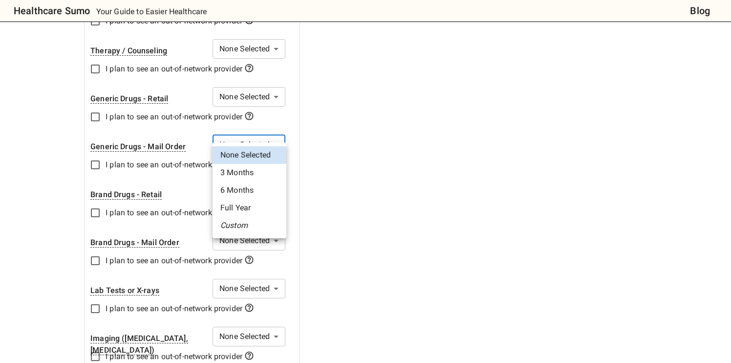
click at [246, 211] on li "Full Year" at bounding box center [250, 208] width 74 height 18
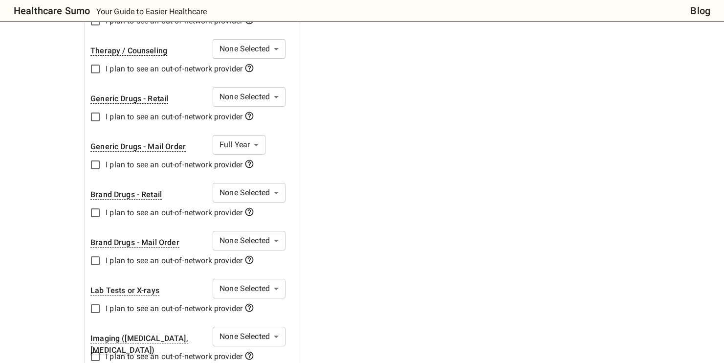
scroll to position [494, 0]
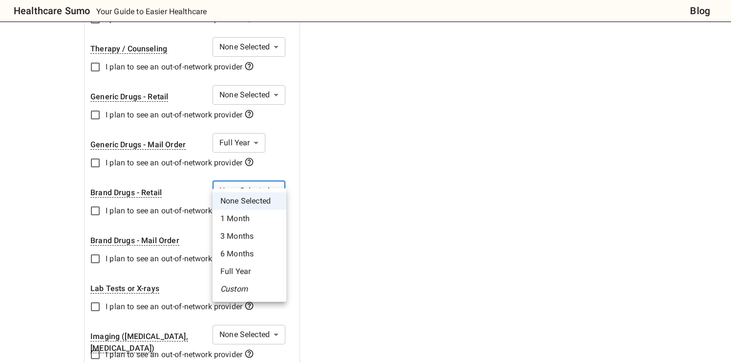
click at [243, 221] on li "1 Month" at bounding box center [250, 219] width 74 height 18
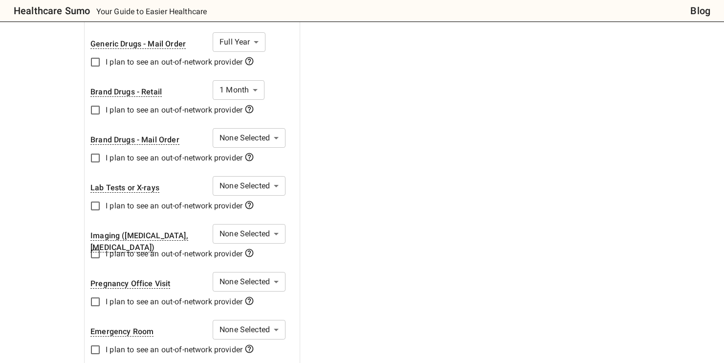
scroll to position [604, 0]
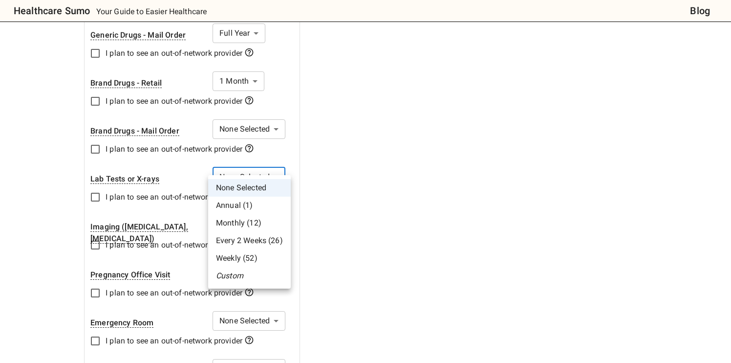
click at [230, 274] on li "Custom" at bounding box center [249, 276] width 83 height 18
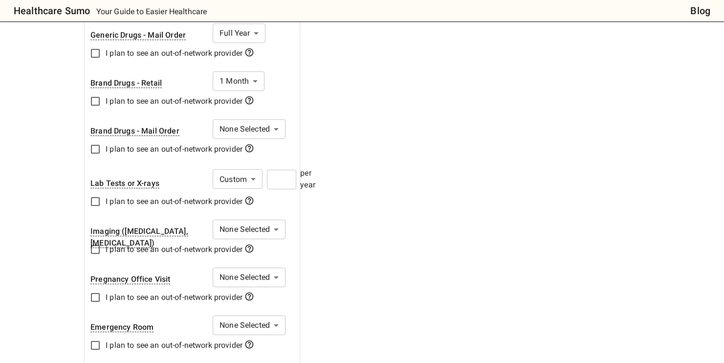
click at [280, 170] on input "number" at bounding box center [281, 180] width 29 height 20
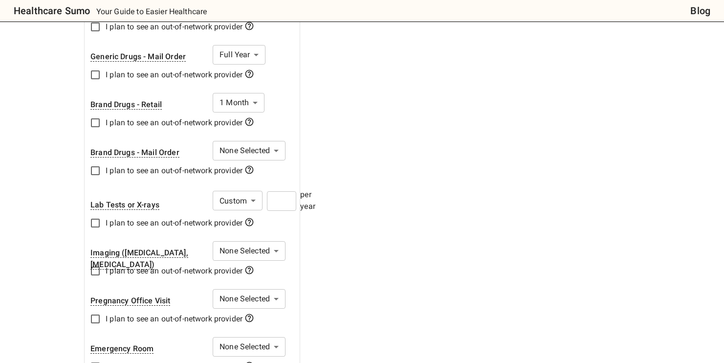
scroll to position [583, 0]
drag, startPoint x: 280, startPoint y: 186, endPoint x: 272, endPoint y: 188, distance: 8.4
click at [272, 190] on input "*" at bounding box center [281, 200] width 29 height 20
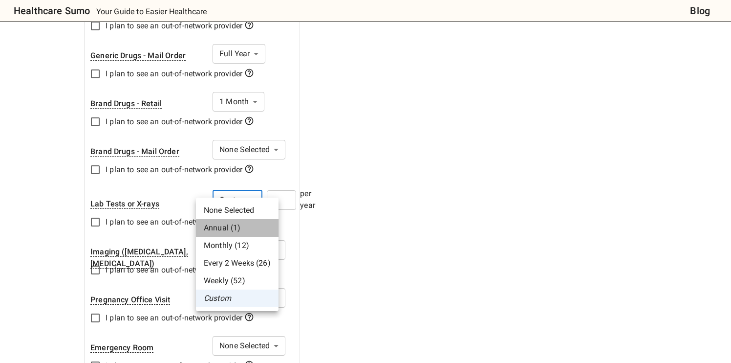
click at [219, 227] on li "Annual (1)" at bounding box center [237, 228] width 83 height 18
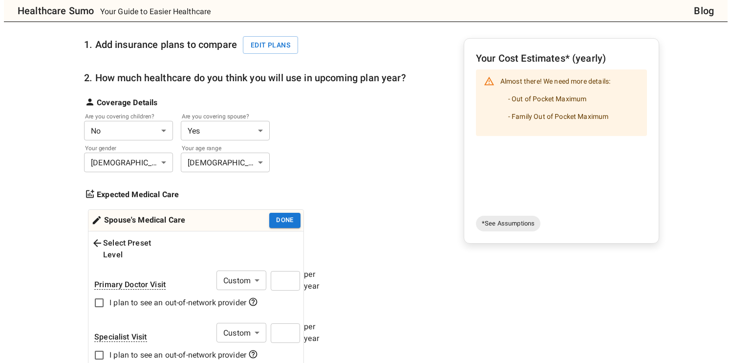
scroll to position [12, 0]
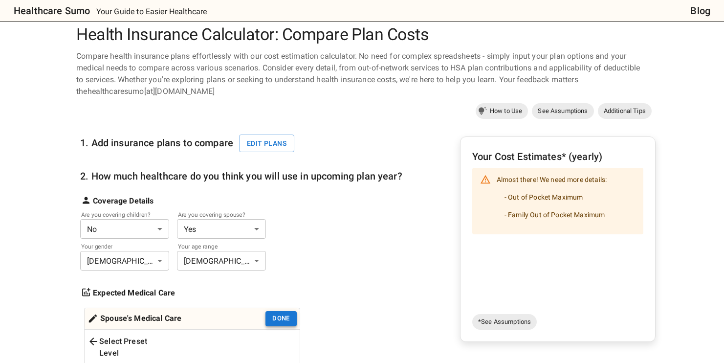
click at [280, 319] on button "Done" at bounding box center [280, 318] width 31 height 15
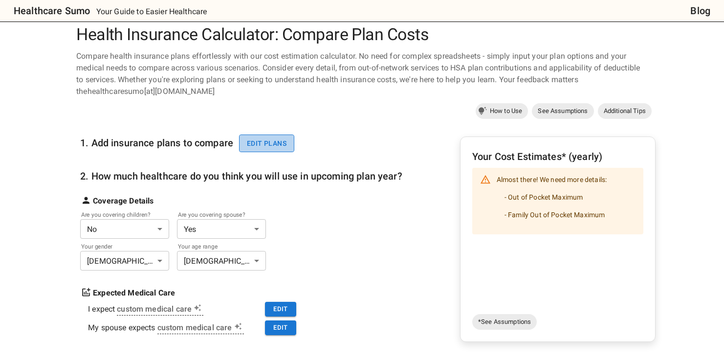
click at [276, 142] on button "Edit plans" at bounding box center [266, 143] width 55 height 18
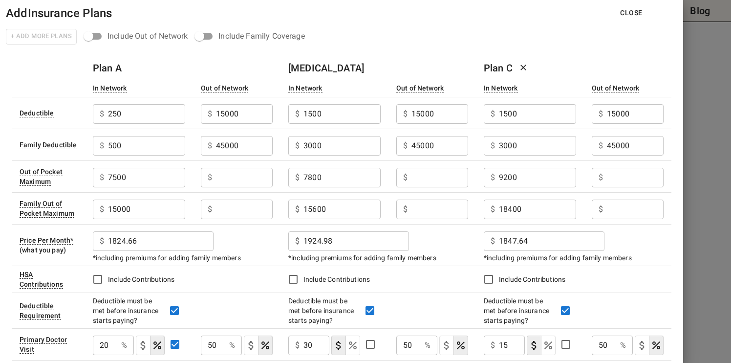
click at [185, 124] on input "text" at bounding box center [146, 114] width 77 height 20
type input "1000000000000"
click at [185, 124] on input "text" at bounding box center [146, 114] width 77 height 20
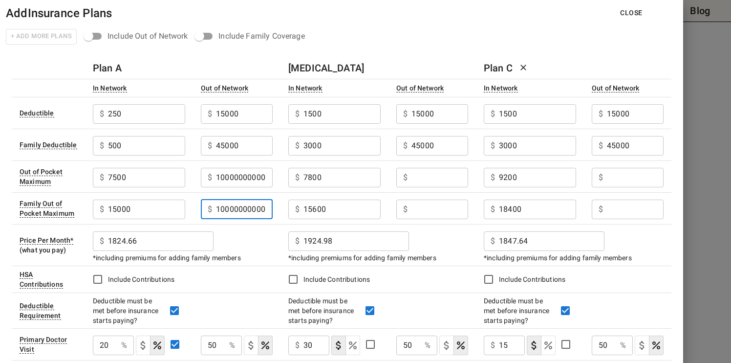
scroll to position [0, 3]
type input "100000000000"
click at [420, 180] on input "text" at bounding box center [440, 178] width 57 height 20
type input "100000000"
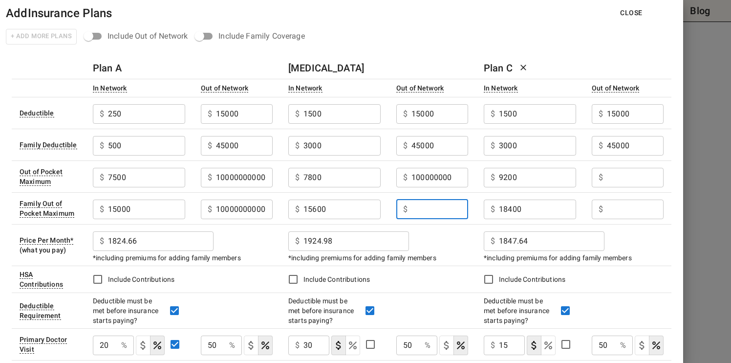
click at [418, 207] on input "text" at bounding box center [440, 209] width 57 height 20
type input "100000000"
click at [185, 124] on input "text" at bounding box center [146, 114] width 77 height 20
type input "100000000"
click at [629, 213] on input "text" at bounding box center [635, 209] width 57 height 20
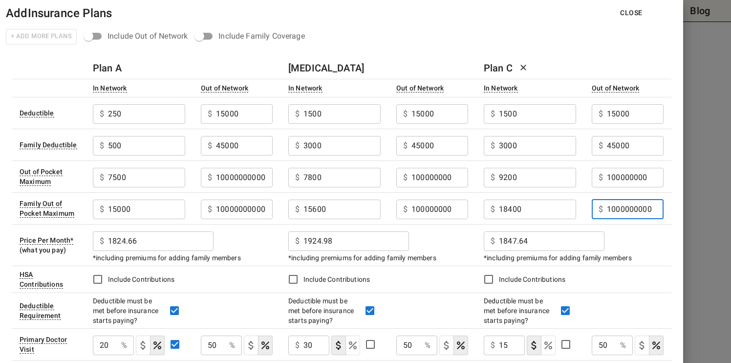
type input "1000000000"
click at [644, 240] on div "$ 1847.64 ​" at bounding box center [574, 239] width 180 height 25
click at [265, 176] on input "1000000000000" at bounding box center [244, 178] width 57 height 20
drag, startPoint x: 269, startPoint y: 176, endPoint x: 224, endPoint y: 177, distance: 44.5
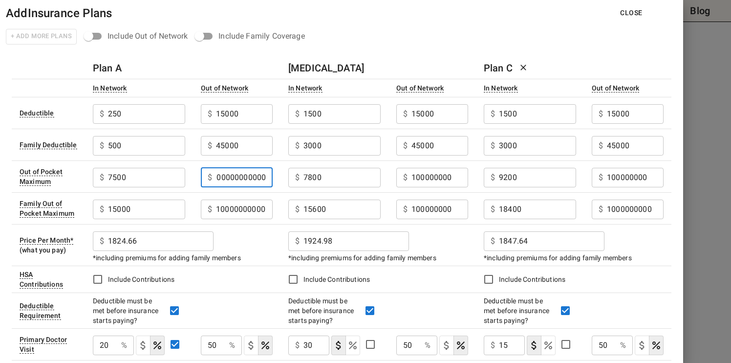
click at [224, 177] on input "1000000000000" at bounding box center [244, 178] width 57 height 20
click at [269, 175] on input "1000000000000" at bounding box center [244, 178] width 57 height 20
drag, startPoint x: 265, startPoint y: 177, endPoint x: 208, endPoint y: 180, distance: 57.3
click at [208, 180] on div "$ 1000000000 ​" at bounding box center [237, 178] width 72 height 20
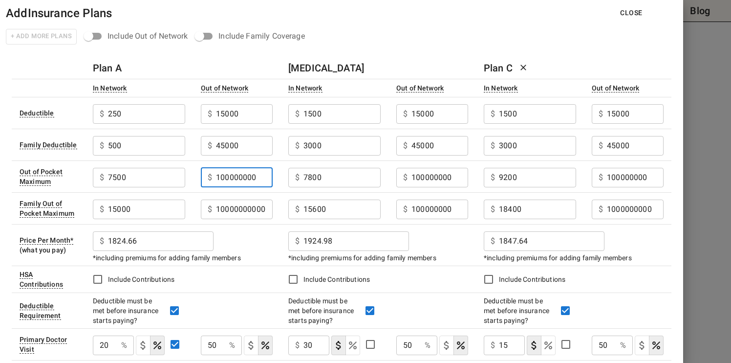
type input "100000000"
drag, startPoint x: 216, startPoint y: 208, endPoint x: 287, endPoint y: 201, distance: 70.7
click at [287, 201] on tr "Family Out of Pocket Maximum $ 15000 ​ $ 100000000000 ​ $ 15600 ​ $ 100000000 ​…" at bounding box center [342, 208] width 660 height 32
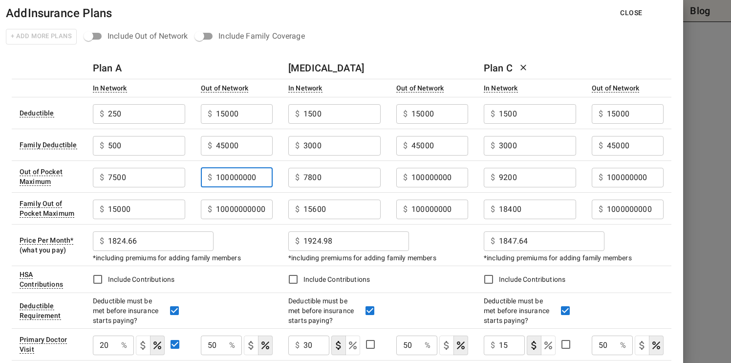
click at [243, 174] on input "100000000" at bounding box center [244, 178] width 57 height 20
drag, startPoint x: 217, startPoint y: 206, endPoint x: 279, endPoint y: 209, distance: 62.6
click at [279, 209] on td "$ 100000000000 ​" at bounding box center [237, 208] width 88 height 32
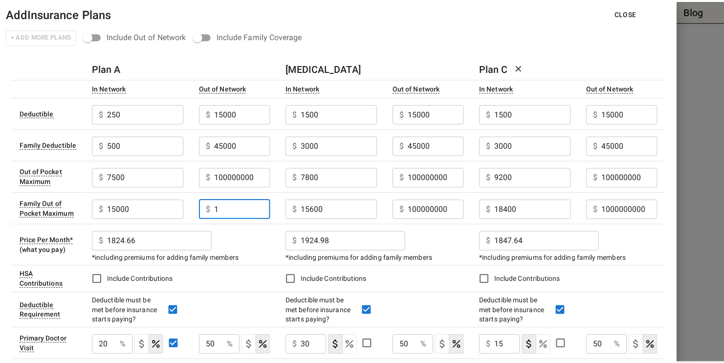
scroll to position [0, 0]
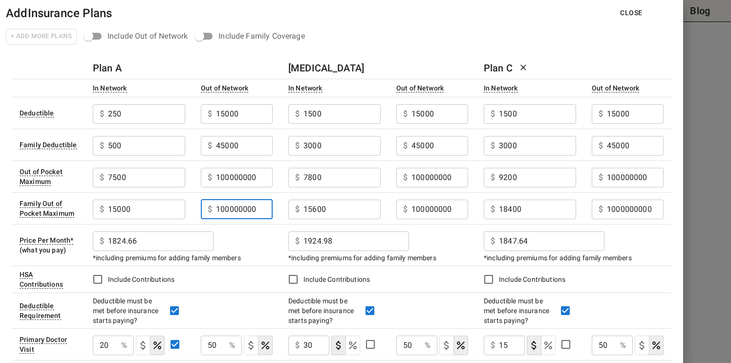
type input "100000000"
click at [249, 237] on div "$ 1824.66 ​" at bounding box center [183, 239] width 180 height 25
click at [634, 13] on button "Close" at bounding box center [632, 13] width 38 height 18
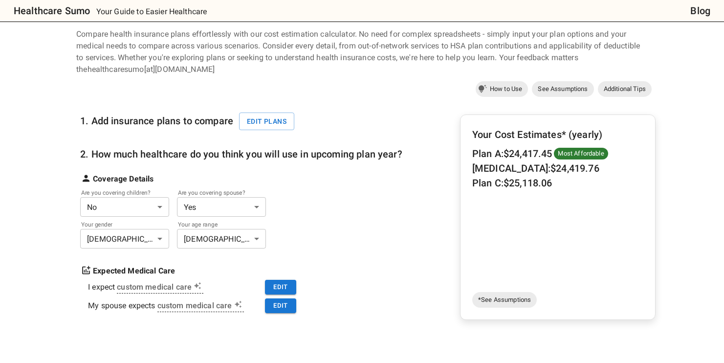
scroll to position [32, 0]
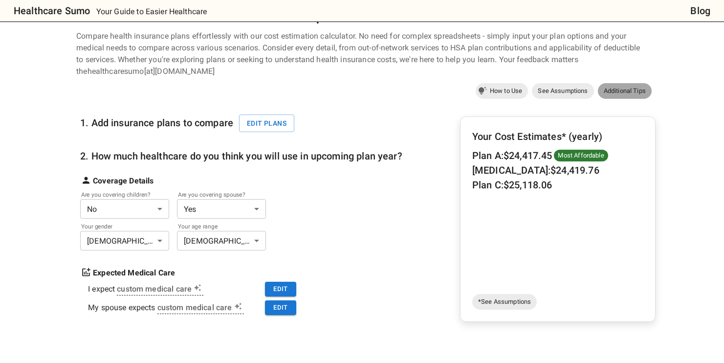
click at [619, 90] on span "Additional Tips" at bounding box center [625, 91] width 54 height 10
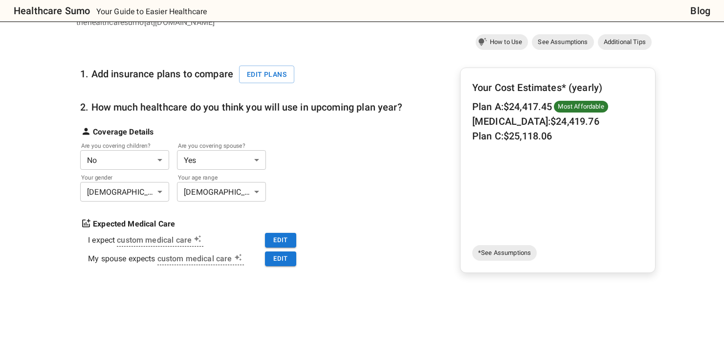
scroll to position [84, 0]
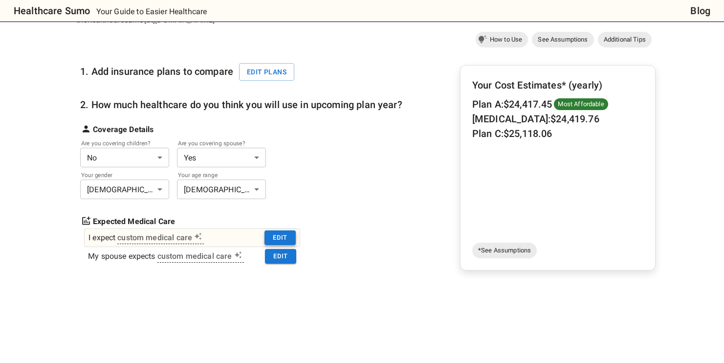
click at [280, 235] on button "Edit" at bounding box center [280, 237] width 31 height 15
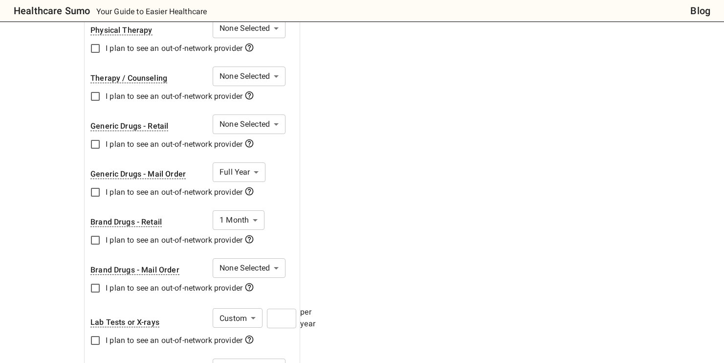
scroll to position [467, 0]
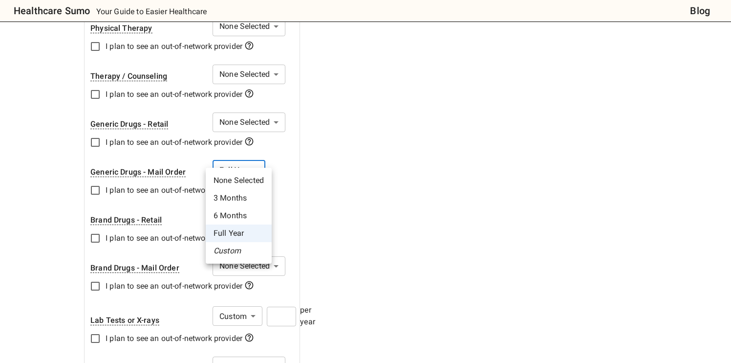
click at [232, 246] on li "Custom" at bounding box center [239, 251] width 66 height 18
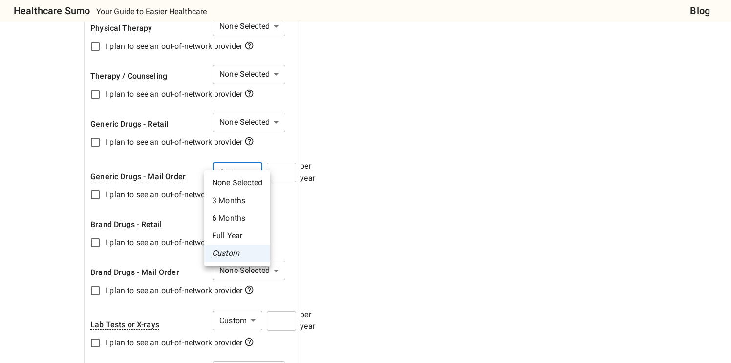
click at [282, 162] on div at bounding box center [365, 181] width 731 height 363
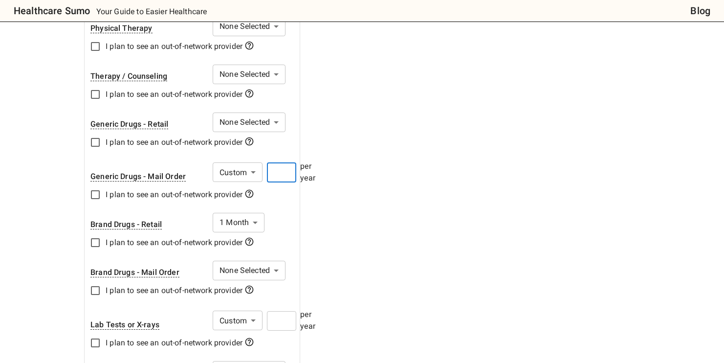
click at [282, 163] on input "number" at bounding box center [281, 173] width 29 height 20
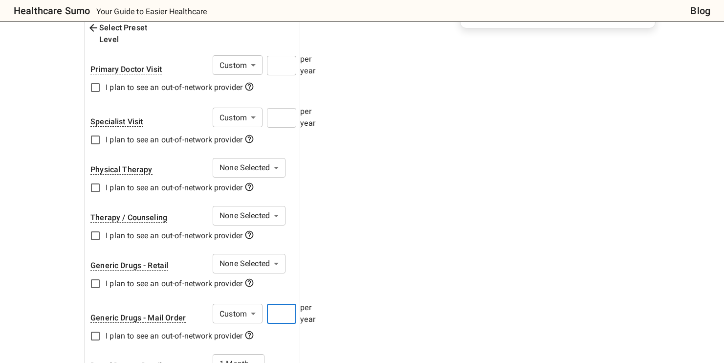
click at [291, 304] on input "*" at bounding box center [281, 314] width 29 height 20
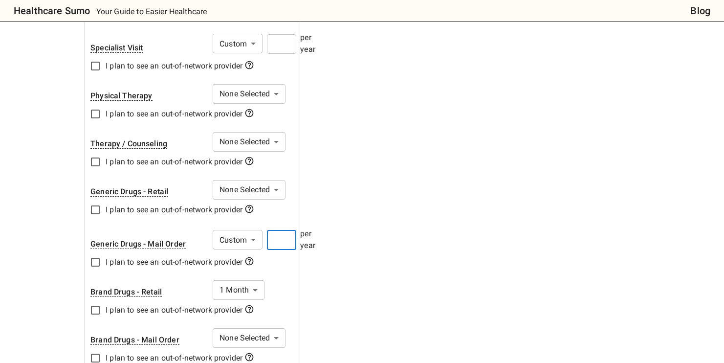
scroll to position [421, 0]
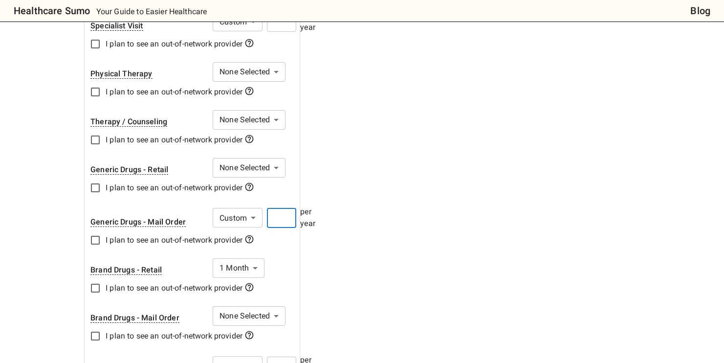
click at [288, 208] on input "*" at bounding box center [281, 218] width 29 height 20
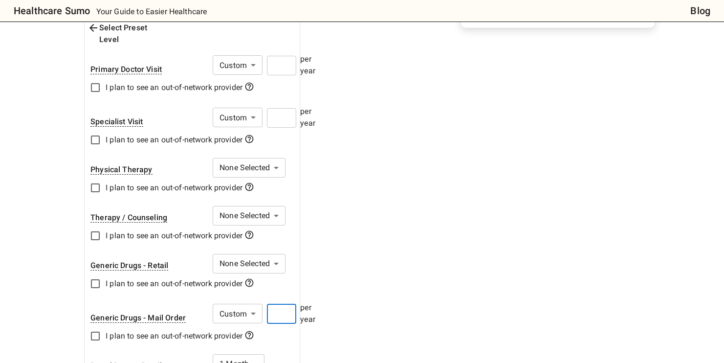
click at [280, 304] on input "**" at bounding box center [281, 314] width 29 height 20
click at [278, 321] on div "Generic Drugs - Mail Order Custom * ​ ** ​ per year I plan to see an out-of-net…" at bounding box center [188, 324] width 196 height 44
drag, startPoint x: 285, startPoint y: 302, endPoint x: 274, endPoint y: 302, distance: 11.2
click at [274, 304] on input "**" at bounding box center [281, 314] width 29 height 20
click at [276, 323] on div "Generic Drugs - Mail Order Custom * ​ ** ​ per year I plan to see an out-of-net…" at bounding box center [188, 324] width 196 height 44
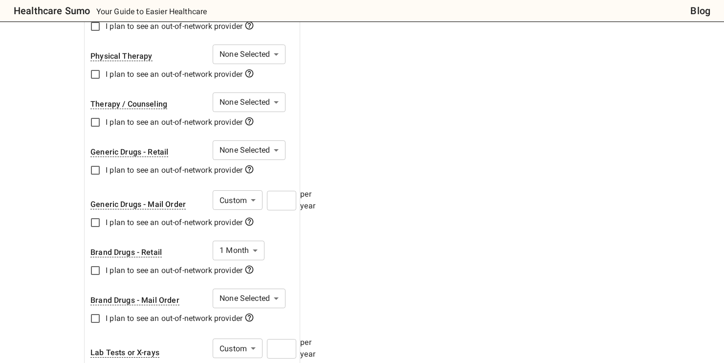
scroll to position [437, 0]
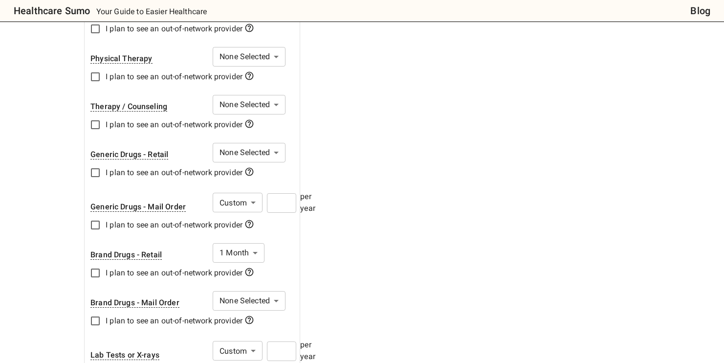
click at [275, 230] on div "Select Preset Level Primary Doctor Visit Custom * ​ * ​ per year I plan to see …" at bounding box center [192, 291] width 215 height 772
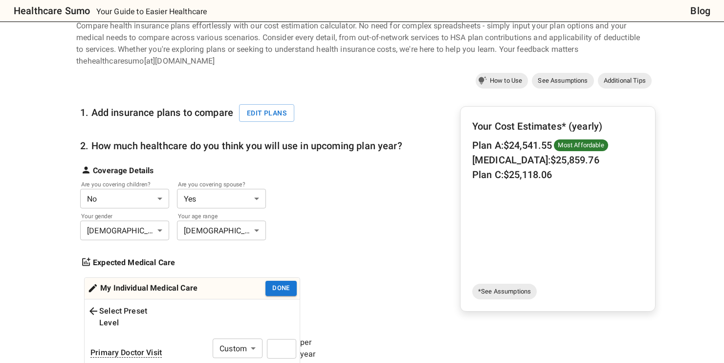
scroll to position [64, 0]
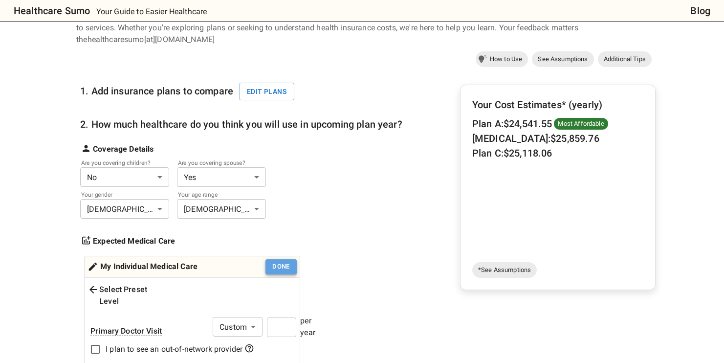
click at [280, 265] on button "Done" at bounding box center [280, 266] width 31 height 15
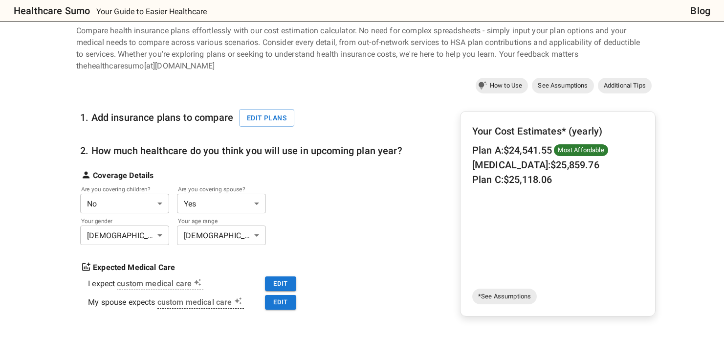
scroll to position [17, 0]
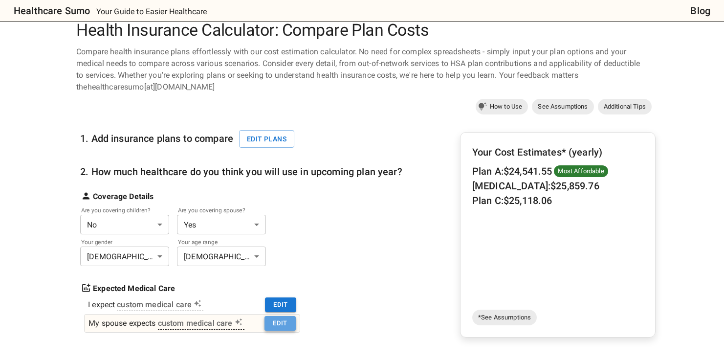
click at [282, 323] on button "Edit" at bounding box center [280, 323] width 31 height 15
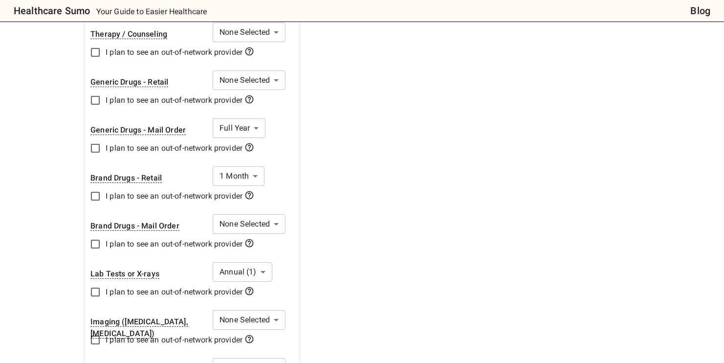
scroll to position [508, 0]
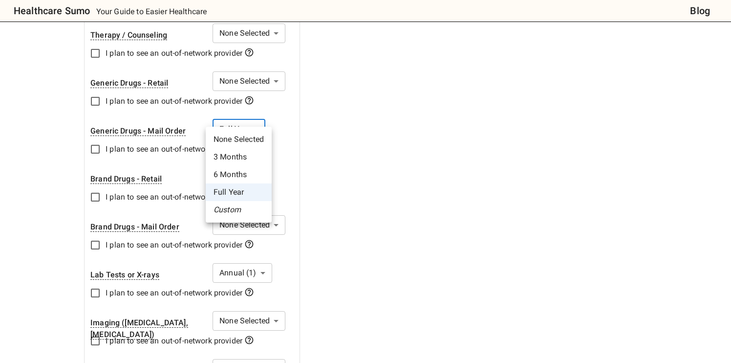
click at [239, 208] on li "Custom" at bounding box center [239, 210] width 66 height 18
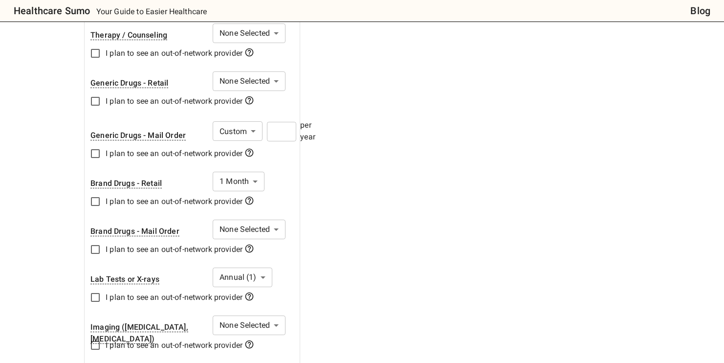
click at [288, 122] on input "number" at bounding box center [281, 132] width 29 height 20
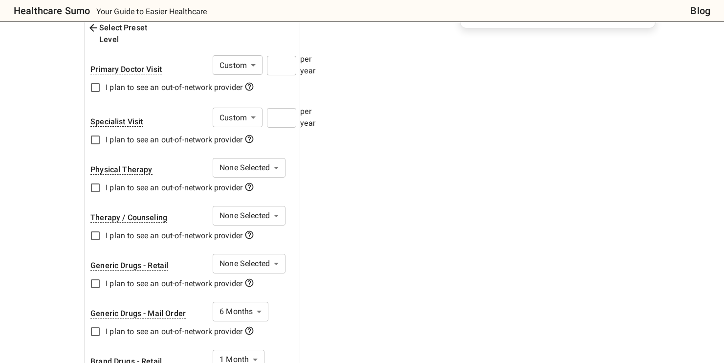
click at [286, 56] on input "*" at bounding box center [281, 66] width 29 height 20
drag, startPoint x: 287, startPoint y: 51, endPoint x: 278, endPoint y: 52, distance: 8.4
click at [278, 56] on input "**" at bounding box center [281, 66] width 29 height 20
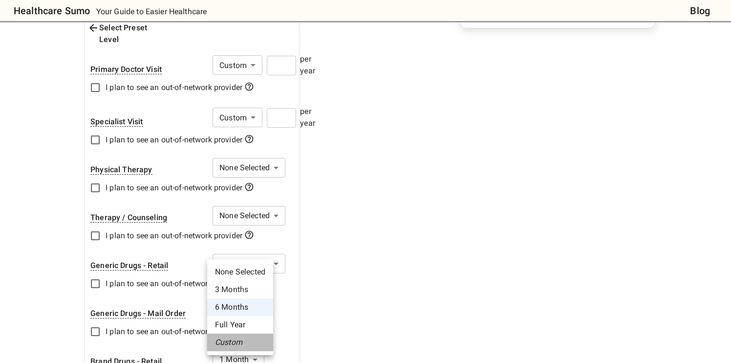
click at [240, 343] on li "Custom" at bounding box center [240, 342] width 66 height 18
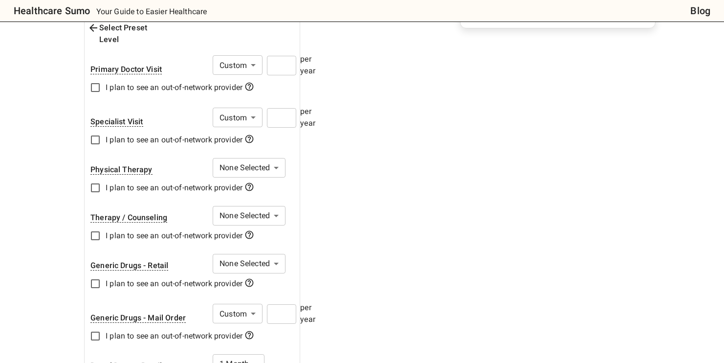
click at [275, 304] on input "number" at bounding box center [281, 314] width 29 height 20
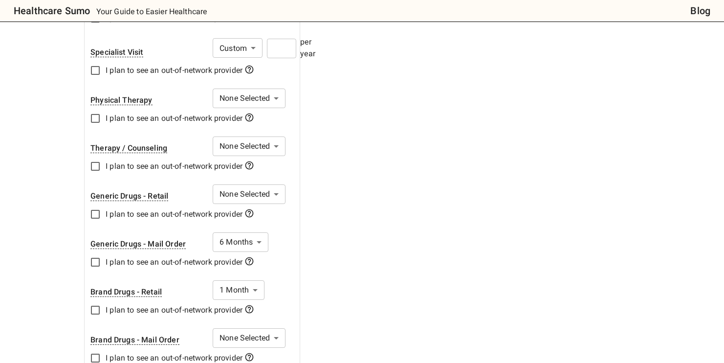
scroll to position [402, 0]
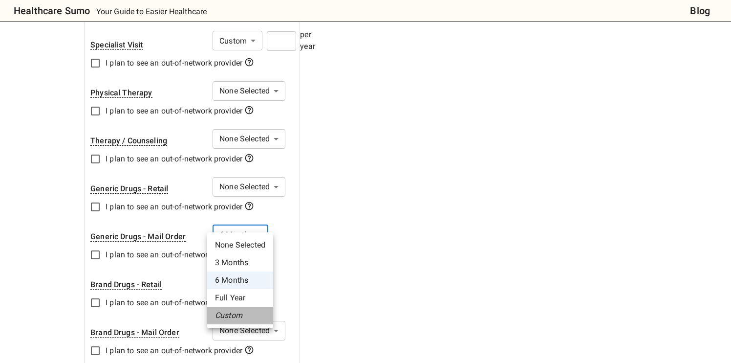
click at [227, 316] on li "Custom" at bounding box center [240, 316] width 66 height 18
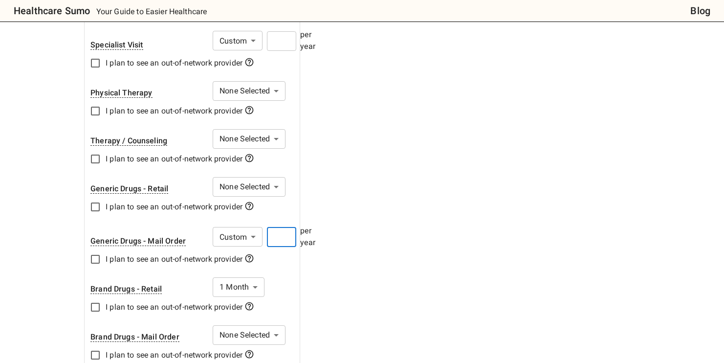
click at [286, 227] on input "number" at bounding box center [281, 237] width 29 height 20
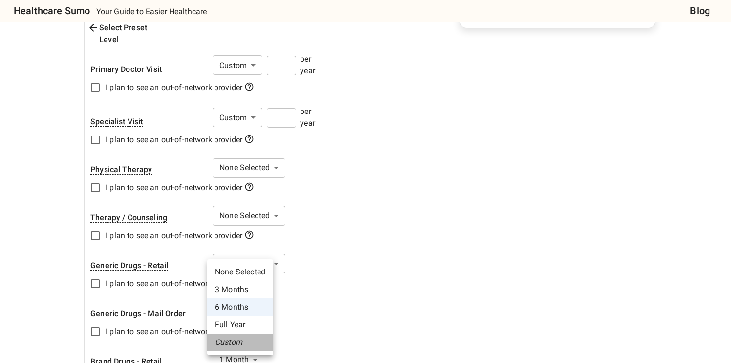
click at [237, 343] on li "Custom" at bounding box center [240, 342] width 66 height 18
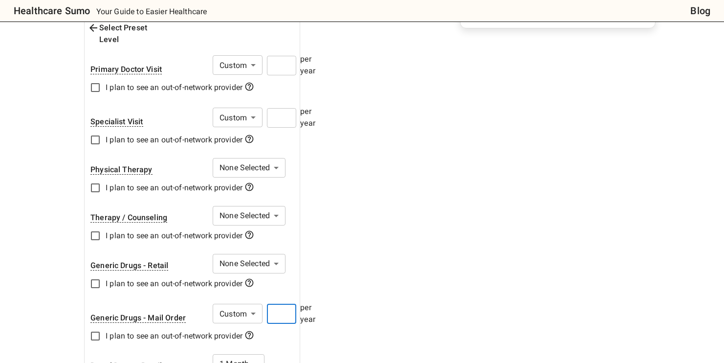
click at [284, 304] on input "number" at bounding box center [281, 314] width 29 height 20
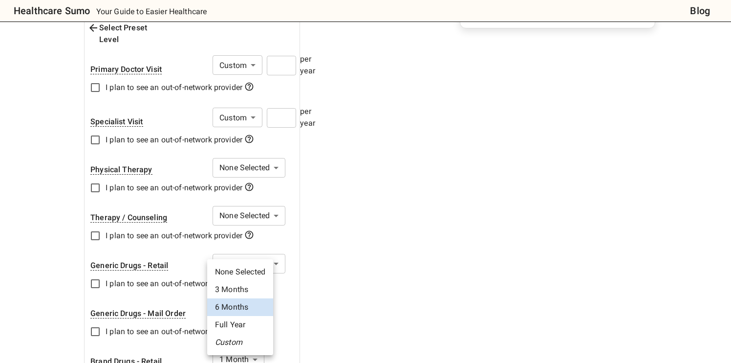
click at [251, 321] on li "Full Year" at bounding box center [240, 325] width 66 height 18
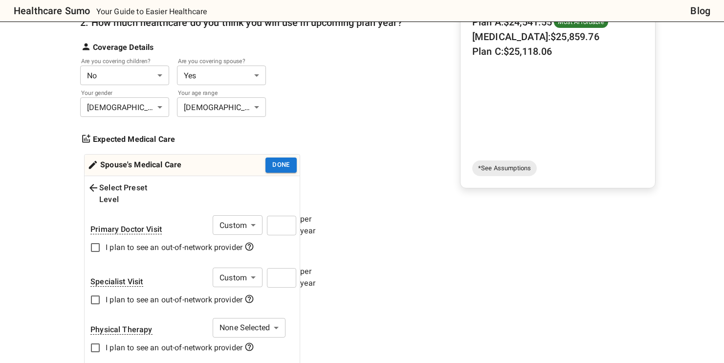
scroll to position [0, 0]
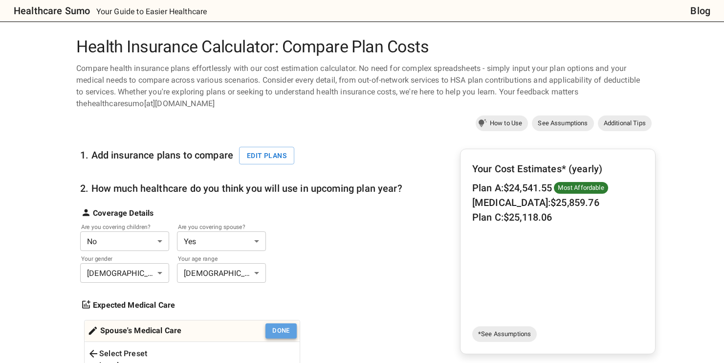
click at [281, 326] on button "Done" at bounding box center [280, 330] width 31 height 15
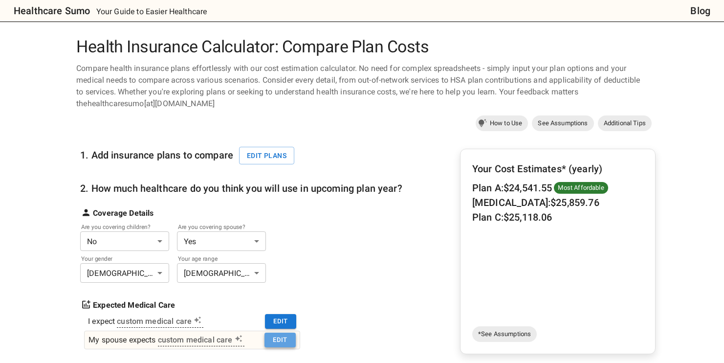
click at [279, 338] on button "Edit" at bounding box center [280, 339] width 31 height 15
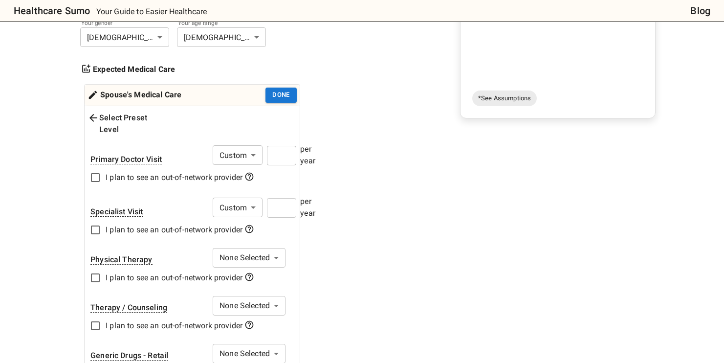
scroll to position [220, 0]
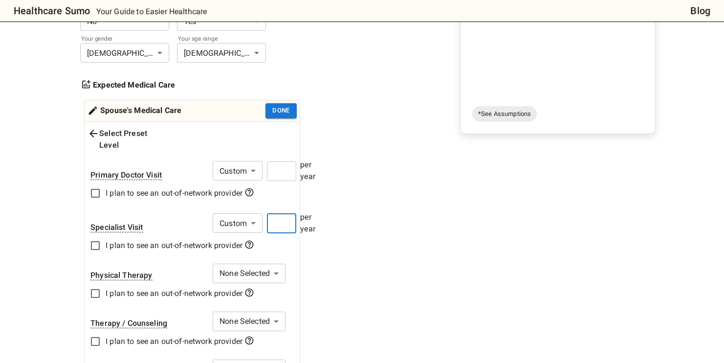
drag, startPoint x: 280, startPoint y: 212, endPoint x: 272, endPoint y: 214, distance: 8.5
click at [272, 214] on input "*" at bounding box center [281, 224] width 29 height 20
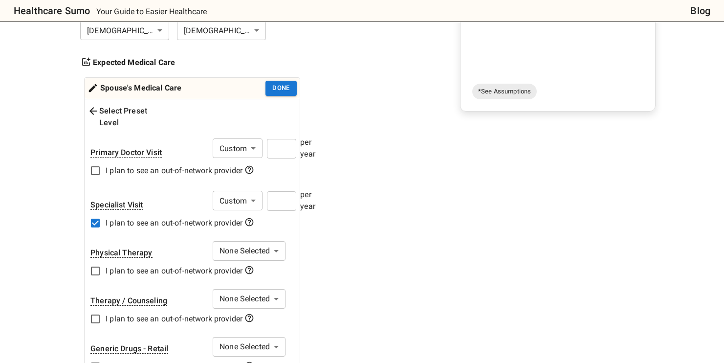
scroll to position [0, 0]
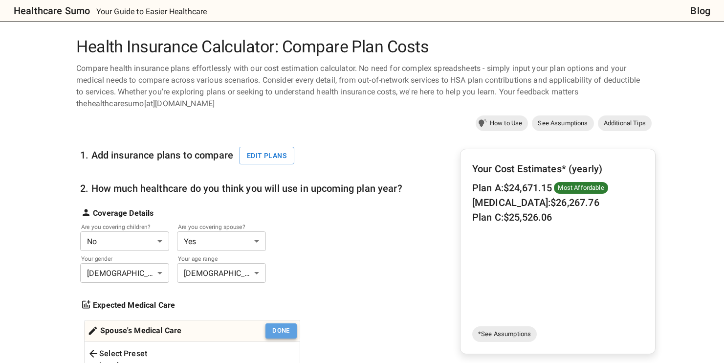
click at [277, 330] on button "Done" at bounding box center [280, 330] width 31 height 15
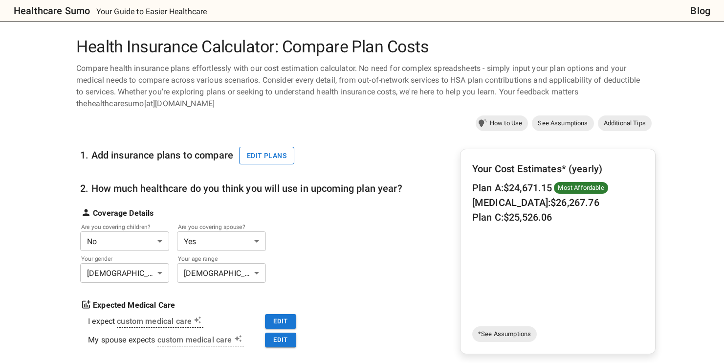
click at [262, 154] on button "Edit plans" at bounding box center [266, 156] width 55 height 18
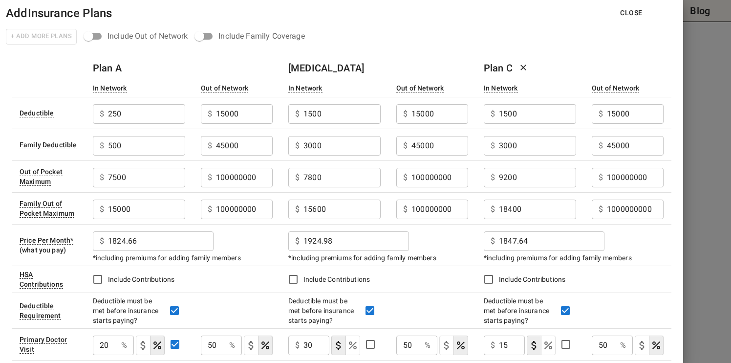
click at [631, 11] on button "Close" at bounding box center [632, 13] width 38 height 18
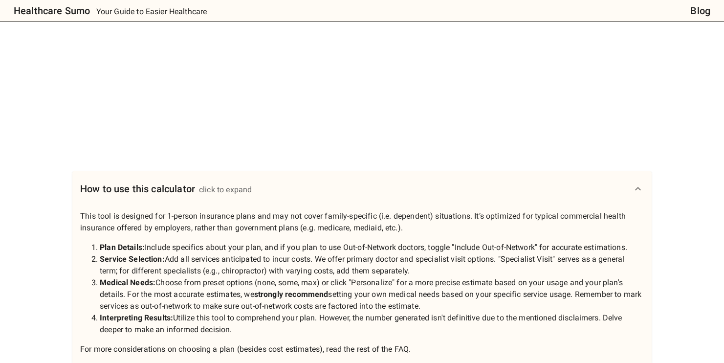
scroll to position [25, 0]
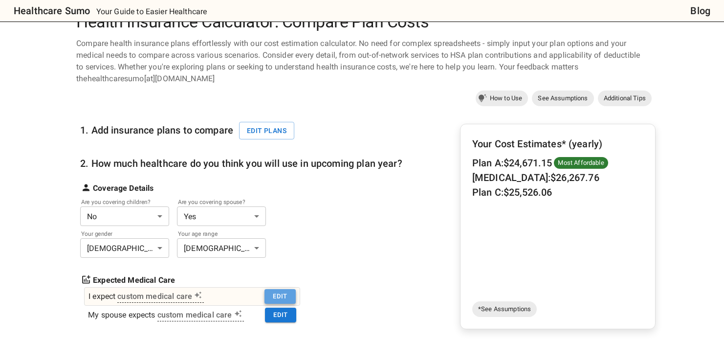
click at [281, 295] on button "Edit" at bounding box center [280, 296] width 31 height 15
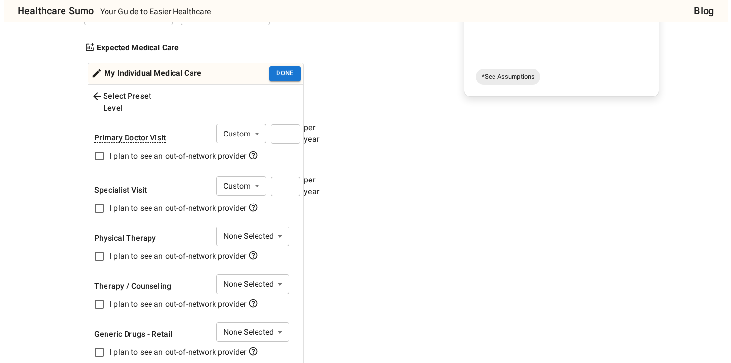
scroll to position [0, 0]
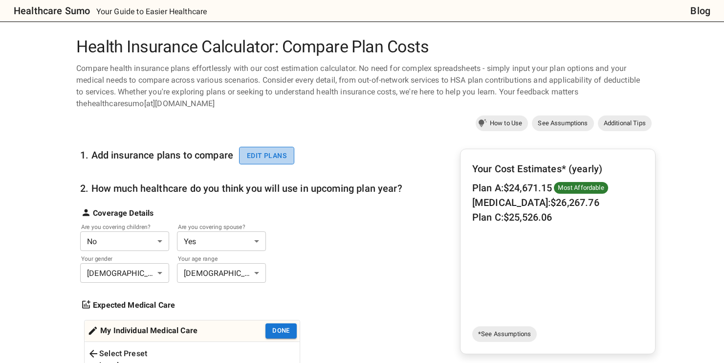
click at [267, 157] on button "Edit plans" at bounding box center [266, 156] width 55 height 18
